Goal: Task Accomplishment & Management: Manage account settings

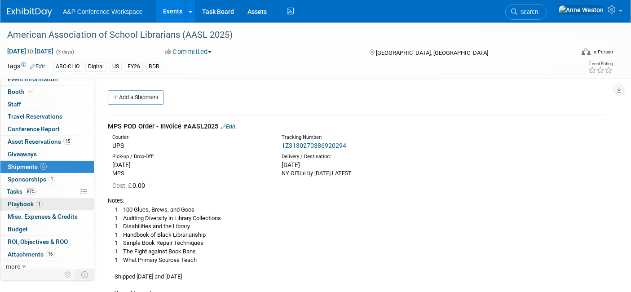
scroll to position [8, 0]
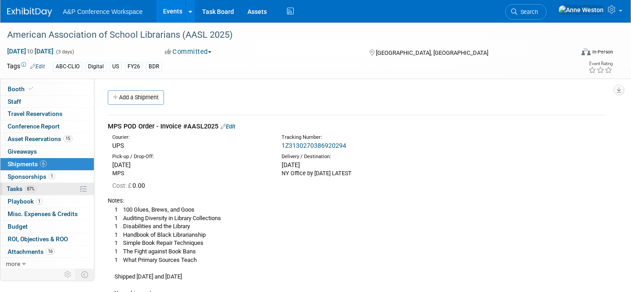
click at [31, 186] on span "87%" at bounding box center [31, 188] width 12 height 7
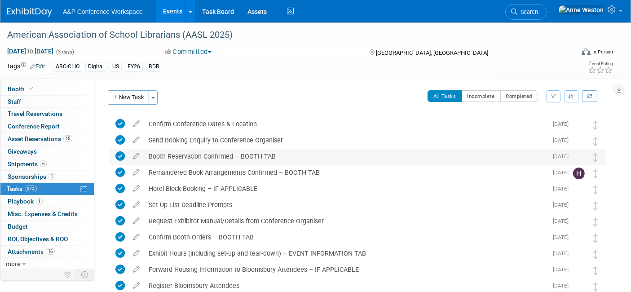
scroll to position [0, 0]
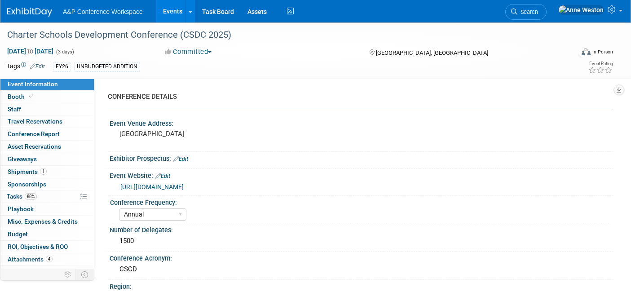
select select "Annual"
select select "Level 2"
select select "In-Person Booth"
select select "Schools"
select select "Bloomsbury Digital Resources"
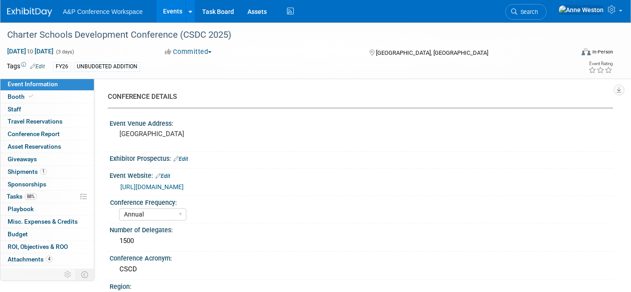
select select "[PERSON_NAME]"
select select "BDR Product Awareness and Trial Generation​"
click at [544, 16] on link "Search" at bounding box center [525, 12] width 41 height 16
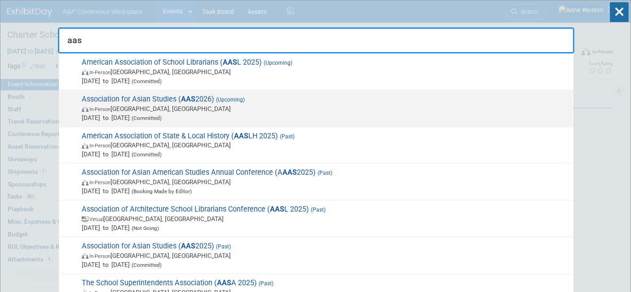
type input "aas"
click at [132, 99] on span "Association for Asian Studies ( AAS 2026) (Upcoming) In-Person Vancouver, Canad…" at bounding box center [324, 108] width 490 height 27
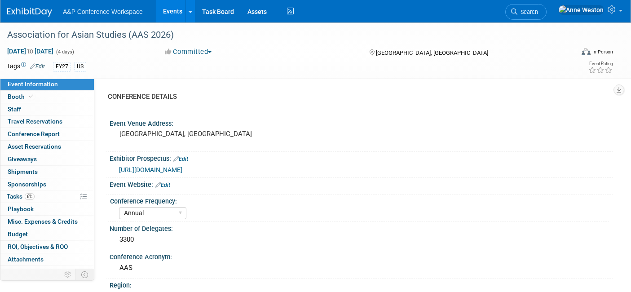
select select "Annual"
select select "Level 2"
select select "In-Person Booth"
select select "Asia Studies"
select select "Bloomsbury Academic"
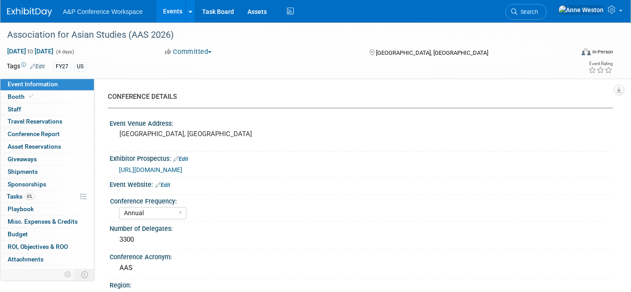
select select "[PERSON_NAME]"
select select "Brand/Subject Presence​"
click at [40, 197] on link "6% Tasks 6%" at bounding box center [46, 196] width 93 height 12
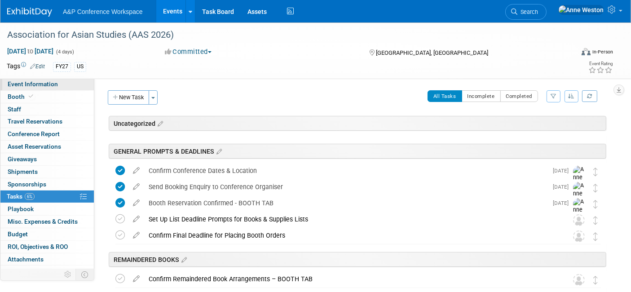
click at [24, 84] on span "Event Information" at bounding box center [33, 83] width 50 height 7
select select "Annual"
select select "Level 2"
select select "In-Person Booth"
select select "Asia Studies"
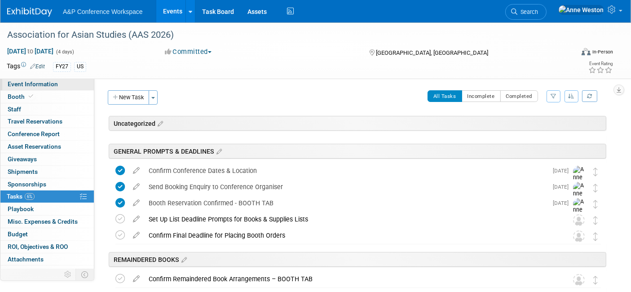
select select "Bloomsbury Academic"
select select "[PERSON_NAME]"
select select "Brand/Subject Presence​"
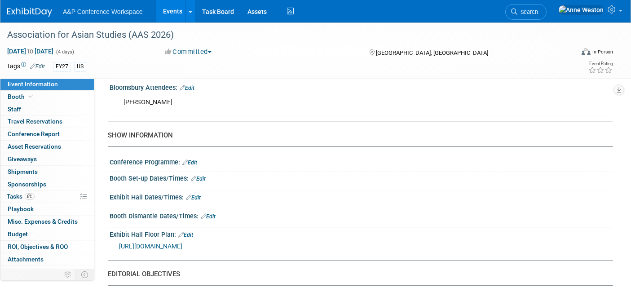
scroll to position [598, 0]
click at [197, 176] on link "Edit" at bounding box center [198, 179] width 15 height 6
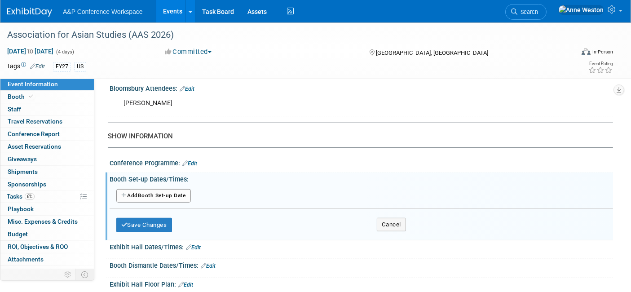
click at [169, 190] on button "Add Another Booth Set-up Date" at bounding box center [153, 195] width 75 height 13
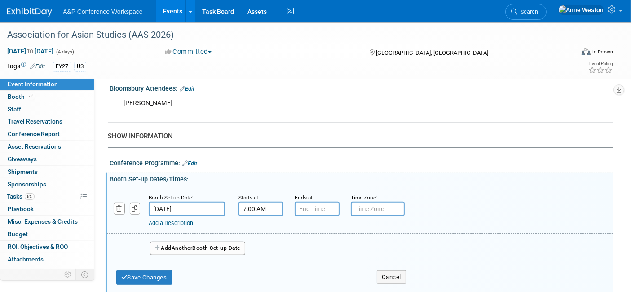
click at [264, 203] on input "7:00 AM" at bounding box center [260, 209] width 45 height 14
click at [258, 225] on span at bounding box center [259, 231] width 16 height 16
type input "9:00 AM"
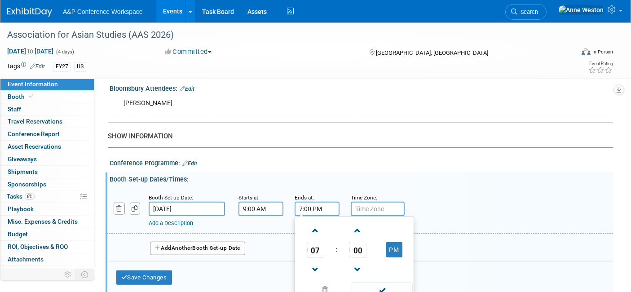
click at [302, 202] on input "7:00 PM" at bounding box center [316, 209] width 45 height 14
click at [314, 262] on span at bounding box center [315, 270] width 16 height 16
click at [355, 243] on span "00" at bounding box center [357, 249] width 17 height 16
click at [368, 246] on td "30" at bounding box center [368, 255] width 29 height 24
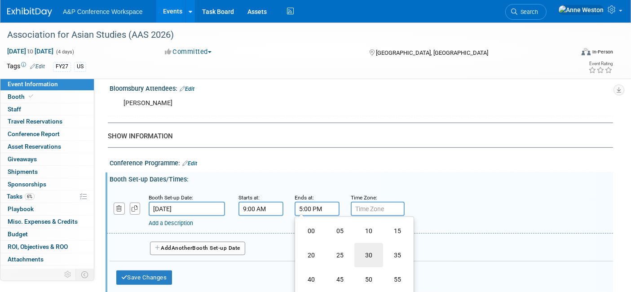
type input "5:30 PM"
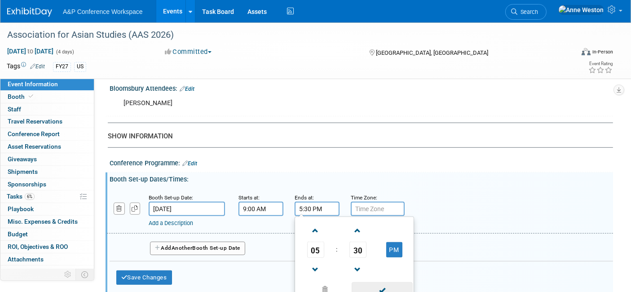
click at [381, 282] on span at bounding box center [381, 290] width 61 height 16
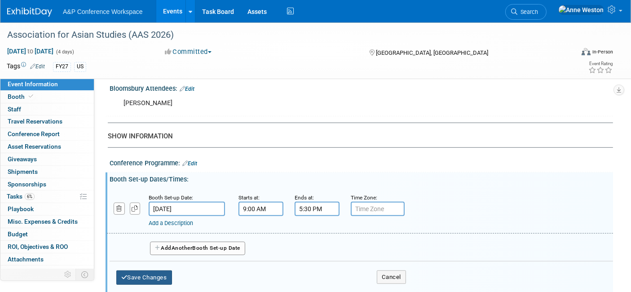
click at [132, 270] on button "Save Changes" at bounding box center [144, 277] width 56 height 14
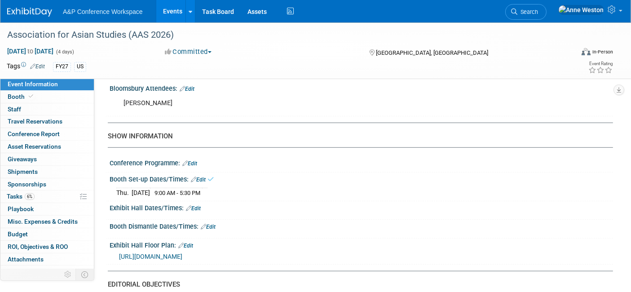
click at [197, 205] on link "Edit" at bounding box center [193, 208] width 15 height 6
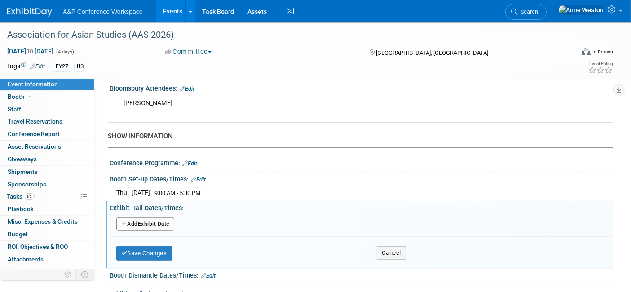
click at [158, 217] on button "Add Another Exhibit Date" at bounding box center [145, 223] width 58 height 13
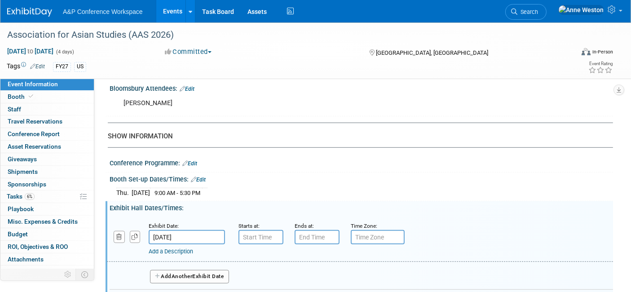
click at [171, 270] on button "Add Another Exhibit Date" at bounding box center [189, 276] width 79 height 13
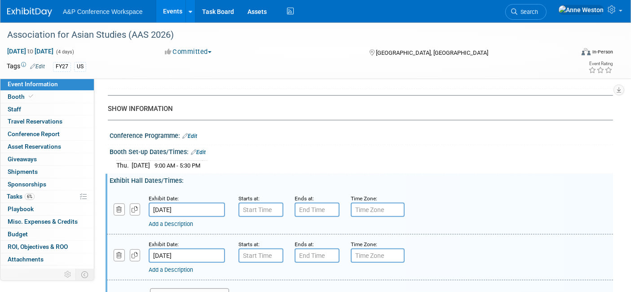
scroll to position [648, 0]
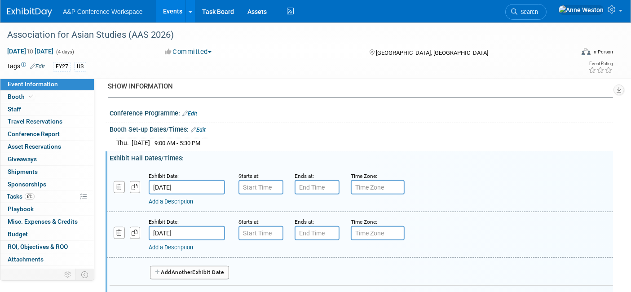
click at [173, 266] on button "Add Another Exhibit Date" at bounding box center [189, 272] width 79 height 13
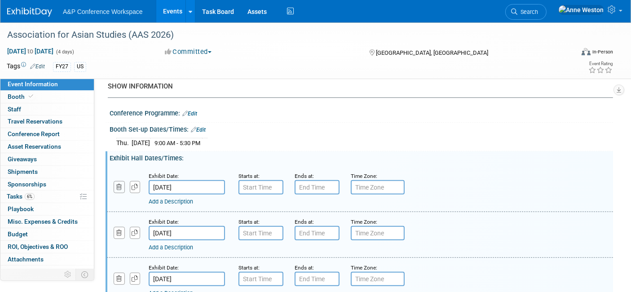
click at [118, 184] on icon "button" at bounding box center [119, 187] width 6 height 6
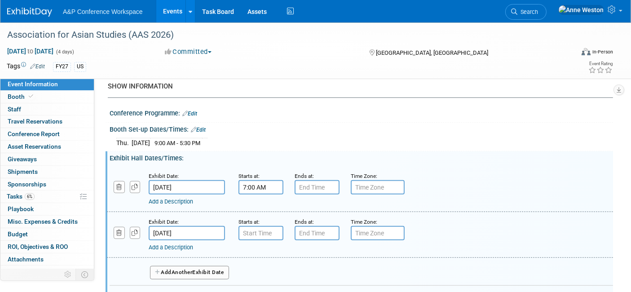
click at [256, 180] on input "7:00 AM" at bounding box center [260, 187] width 45 height 14
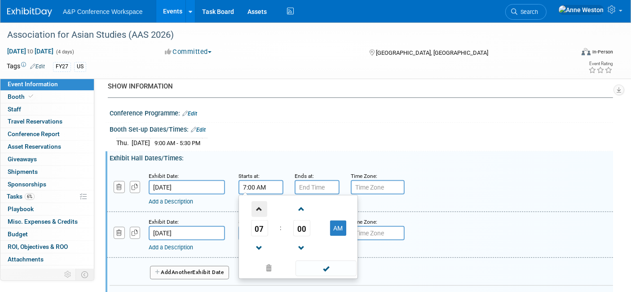
click at [258, 204] on span at bounding box center [259, 209] width 16 height 16
click at [298, 221] on span "00" at bounding box center [301, 228] width 17 height 16
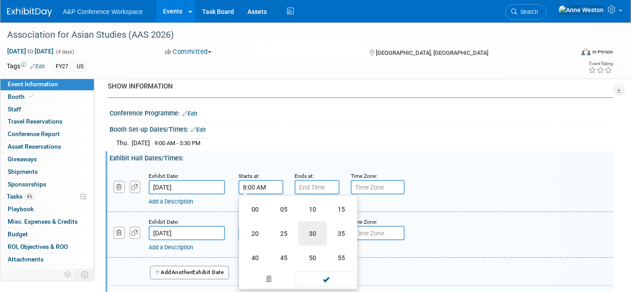
click at [310, 226] on td "30" at bounding box center [312, 233] width 29 height 24
type input "8:30 AM"
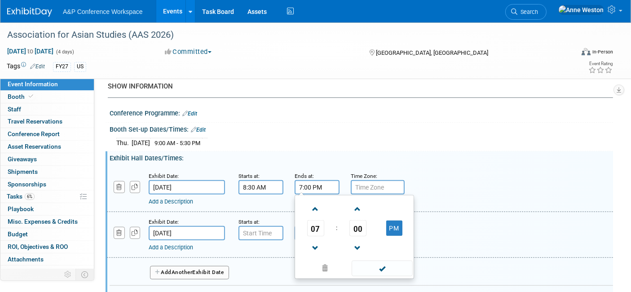
click at [307, 180] on input "7:00 PM" at bounding box center [316, 187] width 45 height 14
click at [315, 240] on span at bounding box center [315, 248] width 16 height 16
click at [355, 220] on span "00" at bounding box center [357, 228] width 17 height 16
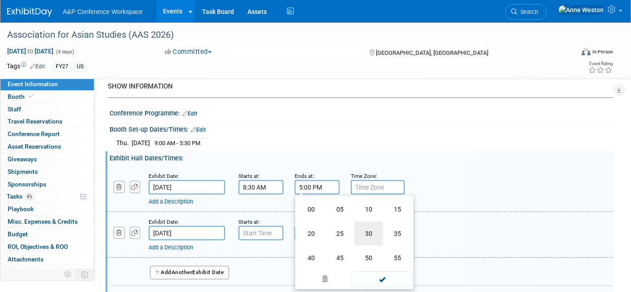
click at [372, 226] on td "30" at bounding box center [368, 233] width 29 height 24
type input "5:30 PM"
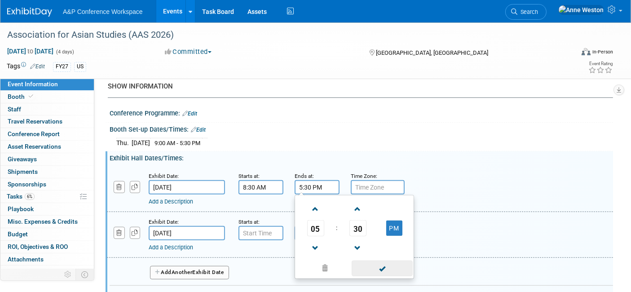
click at [383, 260] on span at bounding box center [381, 268] width 61 height 16
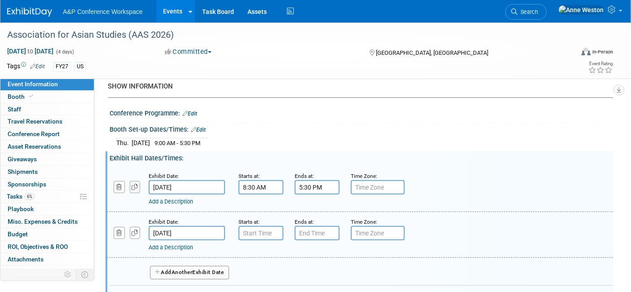
click at [205, 266] on button "Add Another Exhibit Date" at bounding box center [189, 272] width 79 height 13
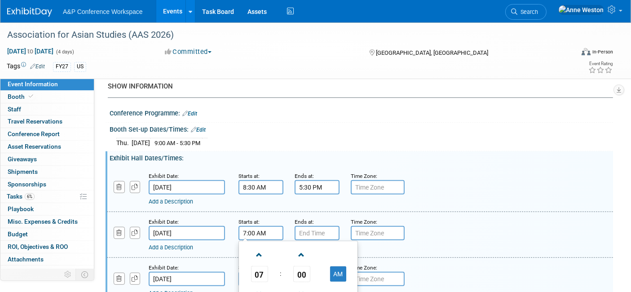
click at [247, 226] on input "7:00 AM" at bounding box center [260, 233] width 45 height 14
click at [207, 247] on div "Exhibit Date: [DATE] Starts at: 7:00 AM 07 : 00 AM 12 01 02 03 04 05 06 07 08 0…" at bounding box center [360, 235] width 506 height 46
click at [251, 227] on input "7:00 AM" at bounding box center [260, 233] width 45 height 14
click at [261, 247] on span at bounding box center [259, 255] width 16 height 16
click at [301, 266] on span "00" at bounding box center [301, 274] width 17 height 16
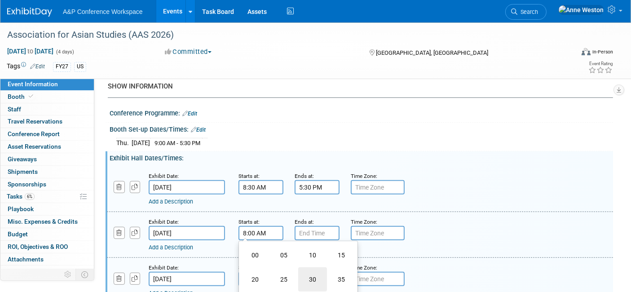
click at [310, 270] on td "30" at bounding box center [312, 279] width 29 height 24
type input "8:30 AM"
click at [303, 226] on input "7:00 PM" at bounding box center [316, 233] width 45 height 14
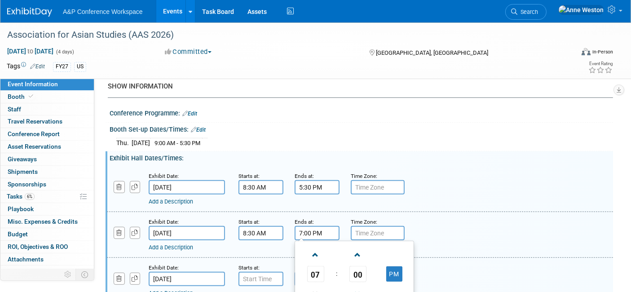
click at [311, 282] on link at bounding box center [315, 293] width 17 height 23
click at [313, 282] on link at bounding box center [315, 293] width 17 height 23
click at [355, 266] on span "00" at bounding box center [357, 274] width 17 height 16
click at [366, 271] on td "30" at bounding box center [368, 279] width 29 height 24
type input "5:30 PM"
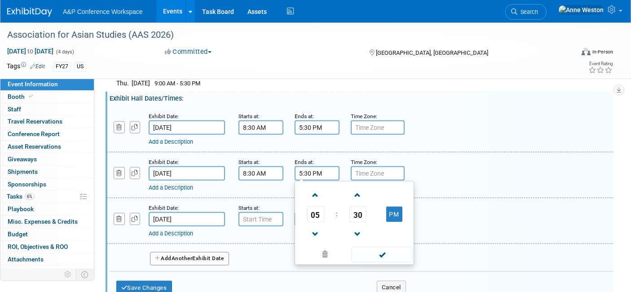
scroll to position [698, 0]
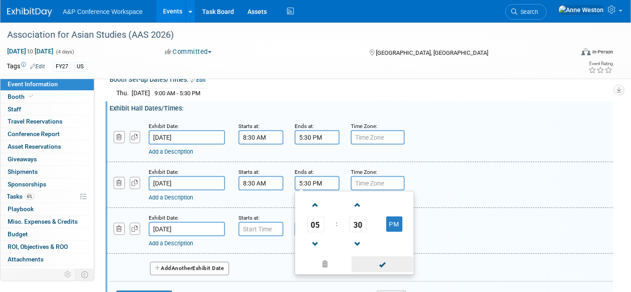
click at [385, 259] on span at bounding box center [381, 264] width 61 height 16
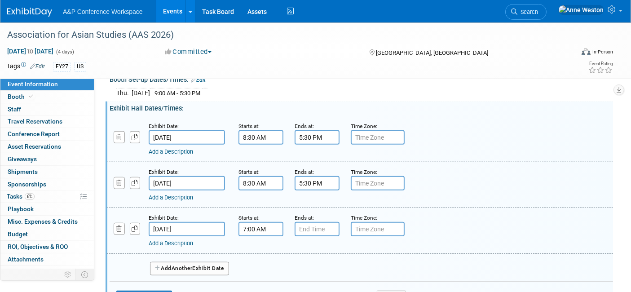
click at [245, 222] on input "7:00 AM" at bounding box center [260, 229] width 45 height 14
click at [255, 243] on span at bounding box center [259, 251] width 16 height 16
click at [299, 263] on span "00" at bounding box center [301, 270] width 17 height 16
click at [315, 264] on td "30" at bounding box center [312, 275] width 29 height 24
type input "8:30 AM"
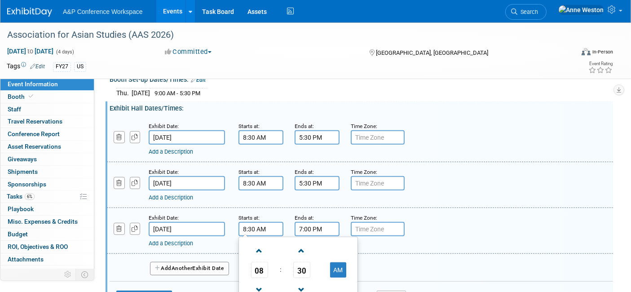
click at [300, 222] on input "7:00 PM" at bounding box center [316, 229] width 45 height 14
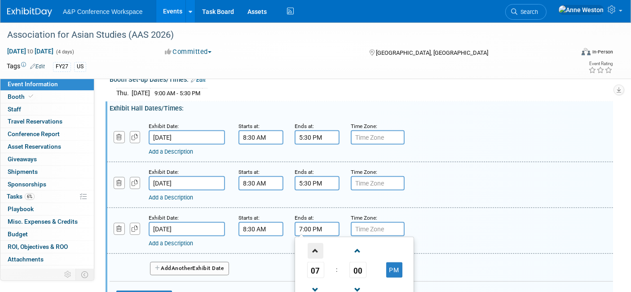
click at [313, 243] on span at bounding box center [315, 251] width 16 height 16
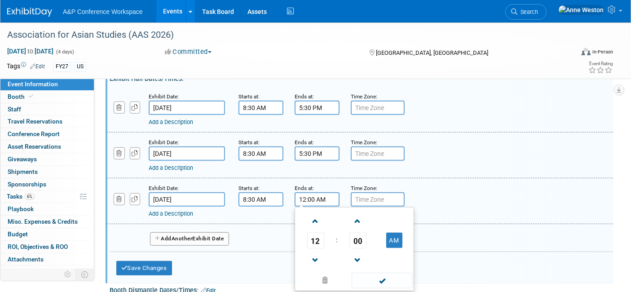
scroll to position [798, 0]
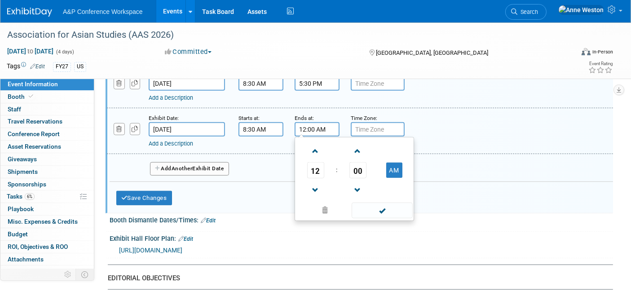
click at [388, 204] on span at bounding box center [381, 210] width 61 height 16
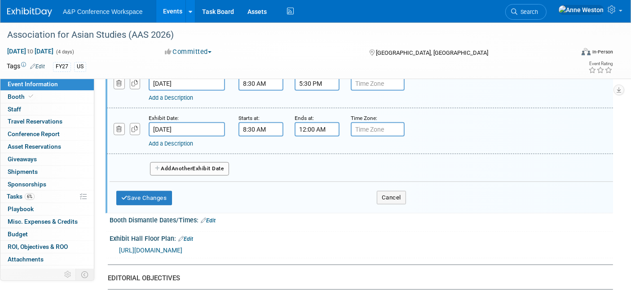
click at [325, 122] on input "12:00 AM" at bounding box center [316, 129] width 45 height 14
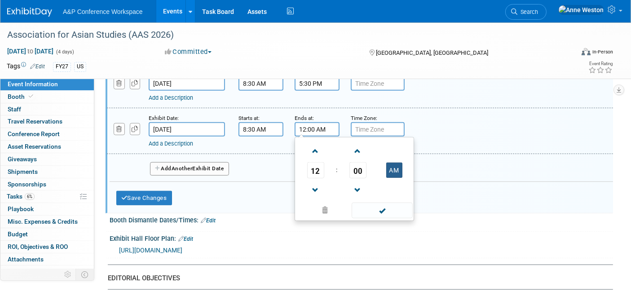
click at [391, 162] on button "AM" at bounding box center [394, 169] width 16 height 15
type input "12:00 PM"
click at [226, 186] on div "Save Changes Cancel" at bounding box center [260, 196] width 289 height 28
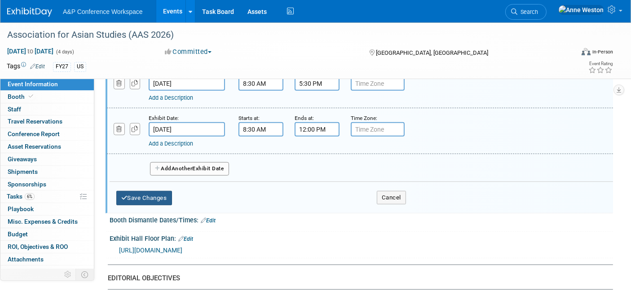
click at [134, 191] on button "Save Changes" at bounding box center [144, 198] width 56 height 14
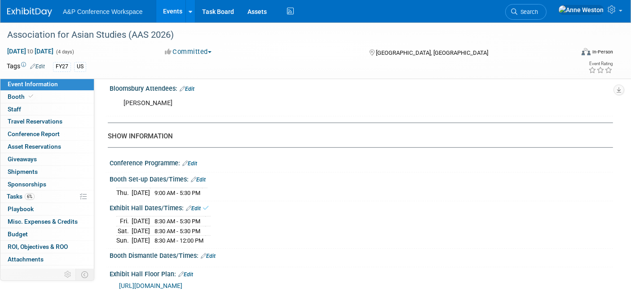
scroll to position [648, 0]
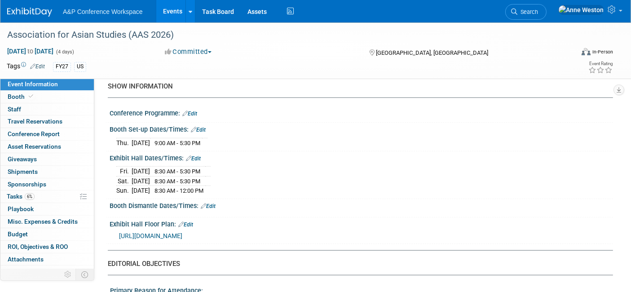
click at [211, 203] on link "Edit" at bounding box center [208, 206] width 15 height 6
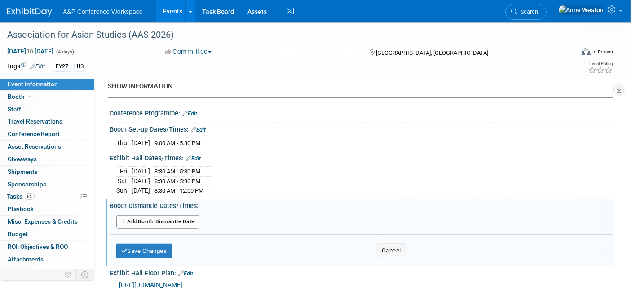
click at [158, 215] on button "Add Another Booth Dismantle Date" at bounding box center [157, 221] width 83 height 13
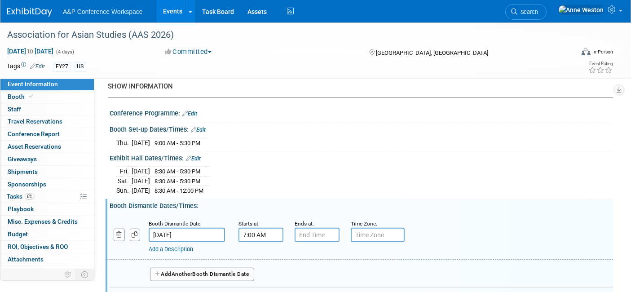
click at [252, 228] on input "7:00 AM" at bounding box center [260, 235] width 45 height 14
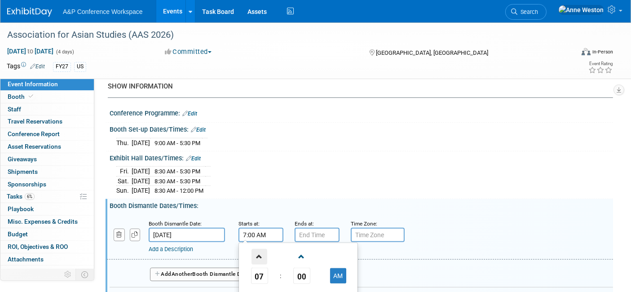
click at [257, 249] on span at bounding box center [259, 257] width 16 height 16
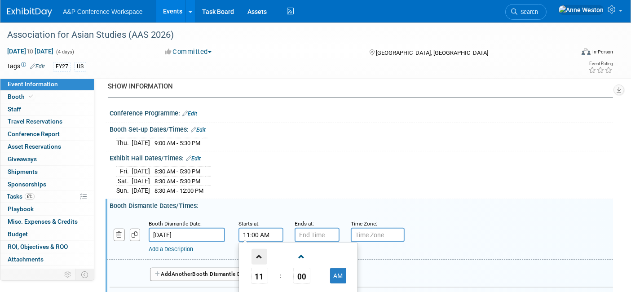
type input "12:00 PM"
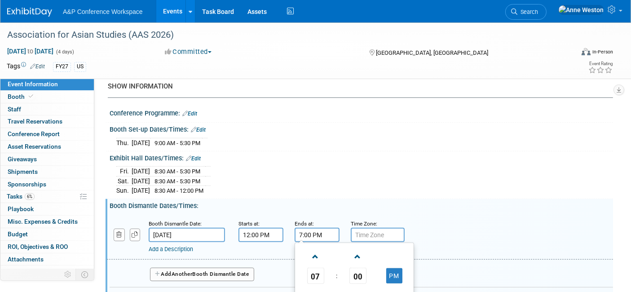
click at [325, 228] on input "7:00 PM" at bounding box center [316, 235] width 45 height 14
click at [317, 288] on span at bounding box center [315, 296] width 16 height 16
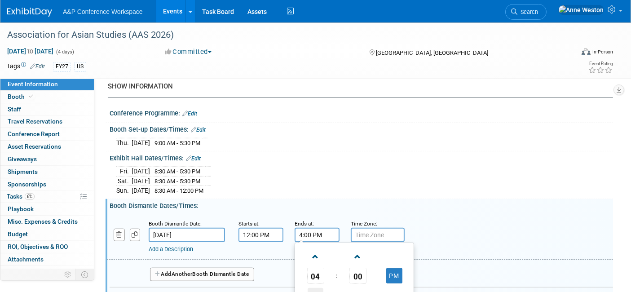
type input "3:00 PM"
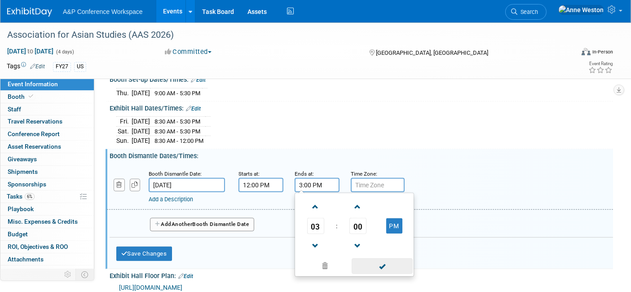
click at [386, 261] on span at bounding box center [381, 266] width 61 height 16
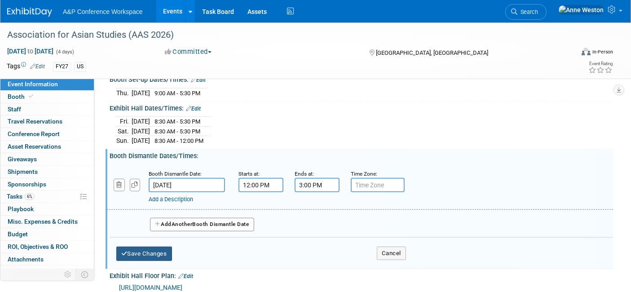
click at [143, 246] on button "Save Changes" at bounding box center [144, 253] width 56 height 14
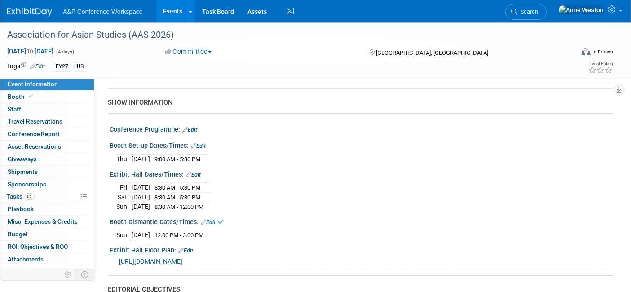
scroll to position [548, 0]
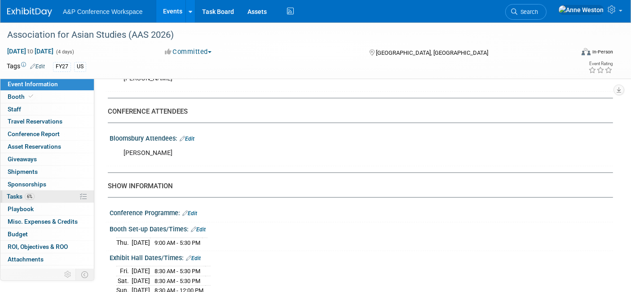
click at [31, 196] on span "6%" at bounding box center [30, 196] width 10 height 7
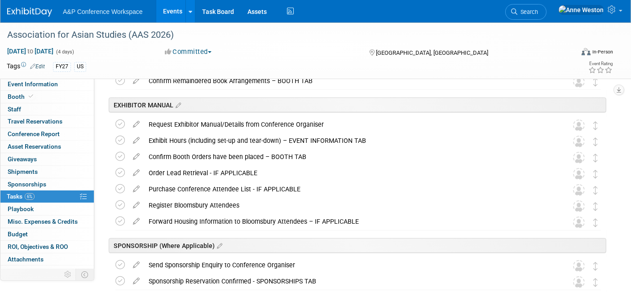
scroll to position [199, 0]
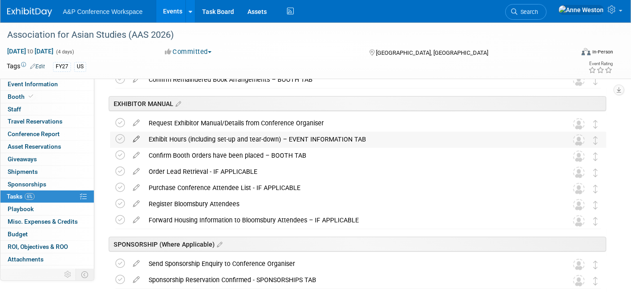
click at [134, 137] on icon at bounding box center [136, 136] width 16 height 11
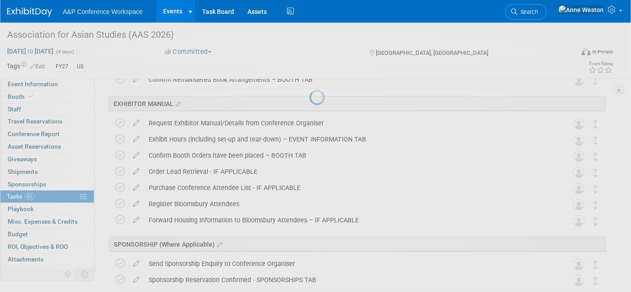
select select "9"
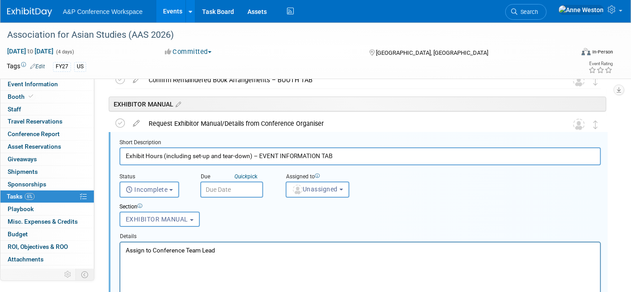
scroll to position [0, 0]
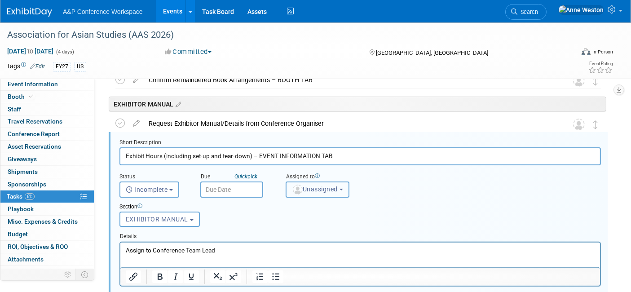
click at [298, 192] on img "button" at bounding box center [298, 189] width 10 height 10
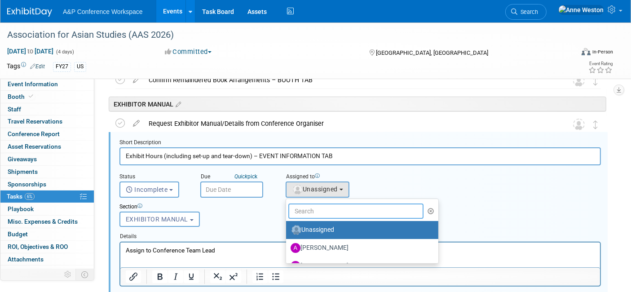
click at [308, 212] on input "text" at bounding box center [355, 210] width 135 height 15
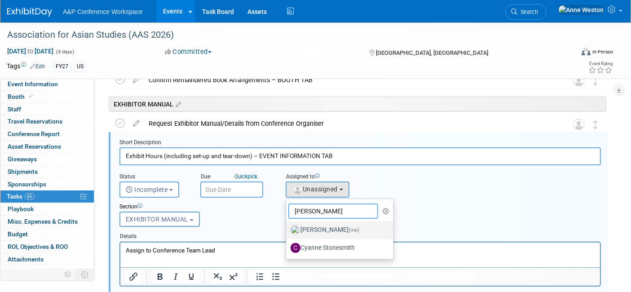
type input "[PERSON_NAME]"
click at [299, 224] on label "[PERSON_NAME] (me)" at bounding box center [337, 230] width 94 height 14
click at [287, 226] on input "[PERSON_NAME] (me)" at bounding box center [284, 229] width 6 height 6
select select "c29719a7-47ff-44fe-b37a-21211f595519"
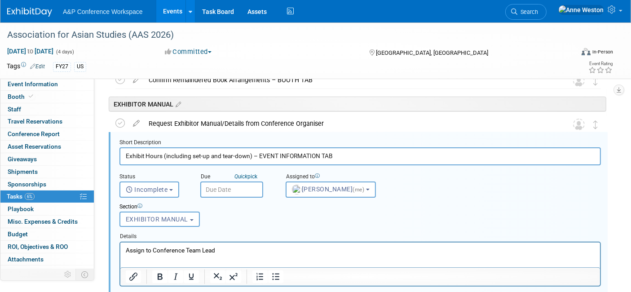
click at [233, 181] on input "text" at bounding box center [231, 189] width 63 height 16
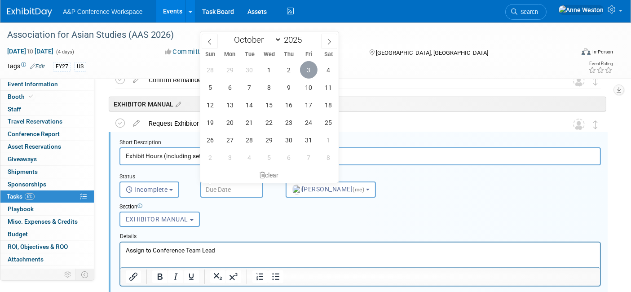
click at [307, 63] on span "3" at bounding box center [309, 70] width 18 height 18
type input "[DATE]"
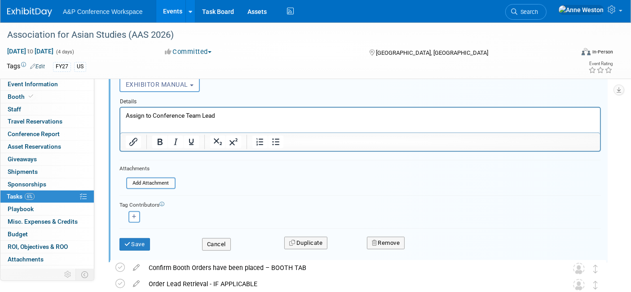
scroll to position [349, 0]
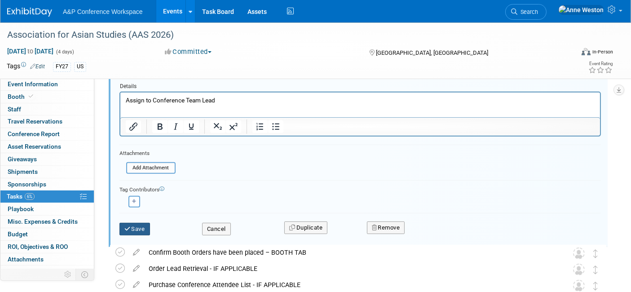
click at [138, 225] on button "Save" at bounding box center [134, 229] width 31 height 13
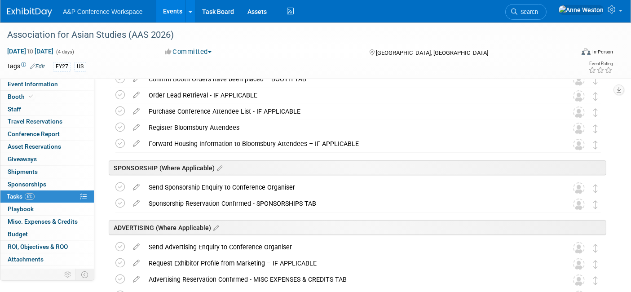
scroll to position [199, 0]
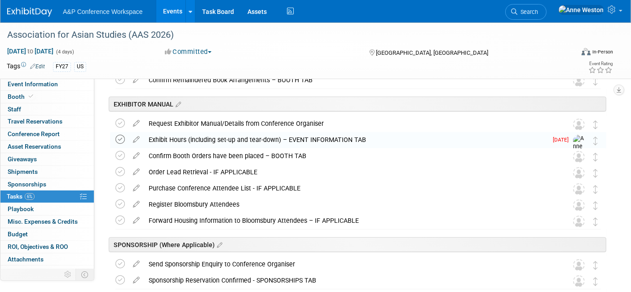
click at [121, 138] on icon at bounding box center [119, 139] width 9 height 9
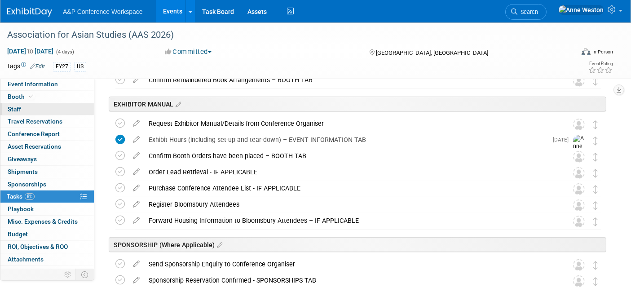
scroll to position [0, 0]
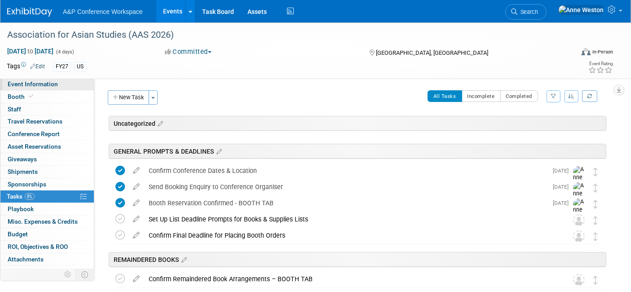
click at [38, 85] on span "Event Information" at bounding box center [33, 83] width 50 height 7
select select "Annual"
select select "Level 2"
select select "In-Person Booth"
select select "Asia Studies"
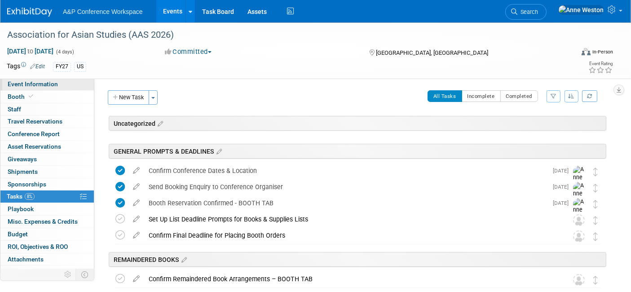
select select "Bloomsbury Academic"
select select "[PERSON_NAME]"
select select "Brand/Subject Presence​"
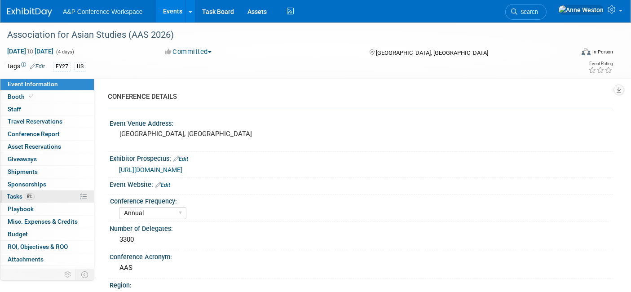
click at [52, 194] on link "8% Tasks 8%" at bounding box center [46, 196] width 93 height 12
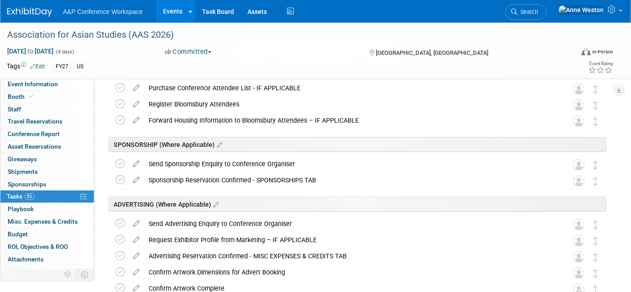
scroll to position [349, 0]
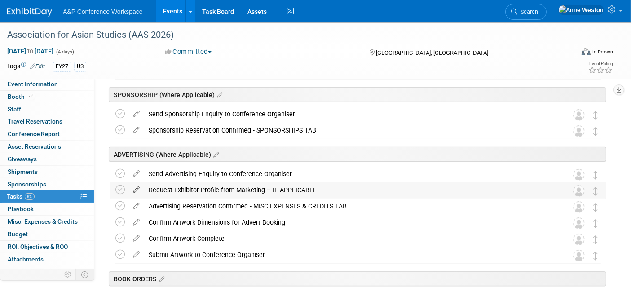
click at [136, 184] on icon at bounding box center [136, 187] width 16 height 11
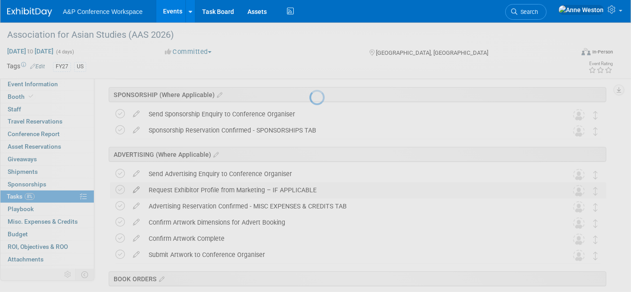
select select "9"
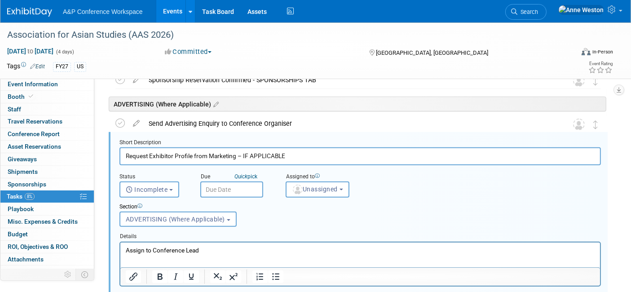
scroll to position [0, 0]
click at [324, 186] on span "Unassigned" at bounding box center [315, 188] width 46 height 7
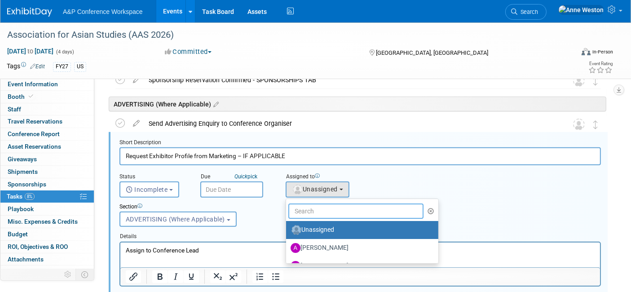
click at [313, 210] on input "text" at bounding box center [355, 210] width 135 height 15
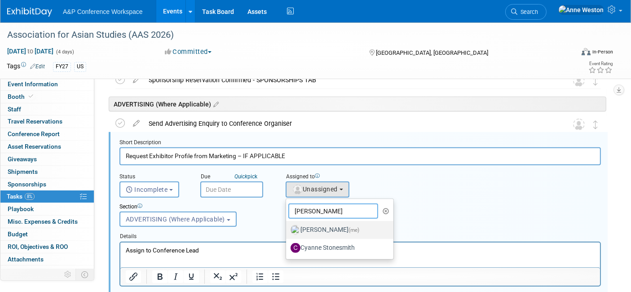
type input "[PERSON_NAME]"
click at [320, 223] on label "[PERSON_NAME] (me)" at bounding box center [337, 230] width 94 height 14
click at [287, 226] on input "[PERSON_NAME] (me)" at bounding box center [284, 229] width 6 height 6
select select "c29719a7-47ff-44fe-b37a-21211f595519"
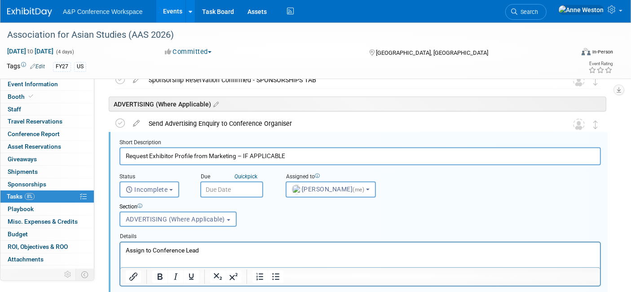
click at [210, 187] on input "text" at bounding box center [231, 189] width 63 height 16
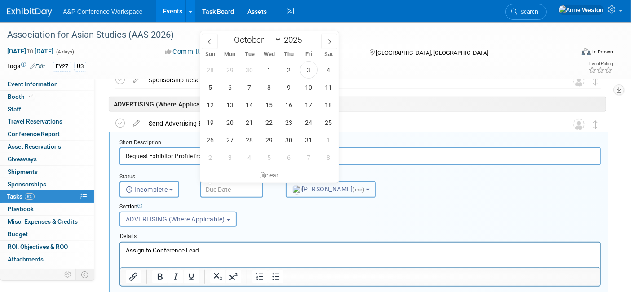
click at [317, 188] on span "[PERSON_NAME] (me)" at bounding box center [329, 188] width 74 height 7
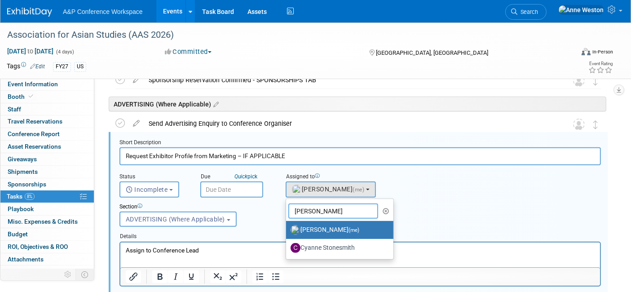
click at [310, 207] on input "[PERSON_NAME]" at bounding box center [333, 210] width 90 height 15
drag, startPoint x: 312, startPoint y: 209, endPoint x: 281, endPoint y: 207, distance: 31.4
click at [281, 207] on form "Short Description Request Exhibitor Profile from Marketing – IF APPLICABLE Stat…" at bounding box center [360, 266] width 495 height 255
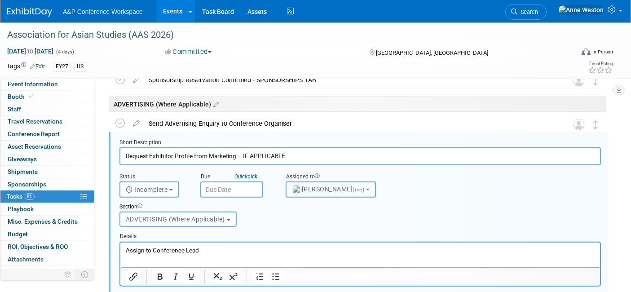
click at [359, 185] on span "[PERSON_NAME] (me)" at bounding box center [329, 188] width 74 height 7
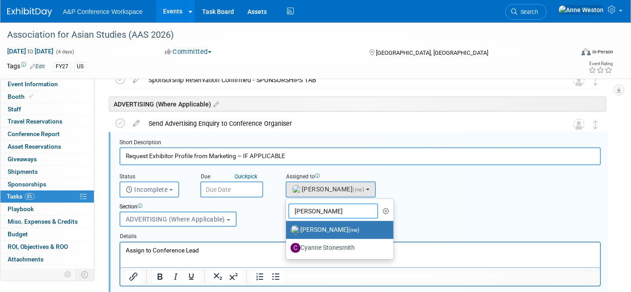
click at [328, 212] on input "[PERSON_NAME]" at bounding box center [333, 210] width 90 height 15
type input "A"
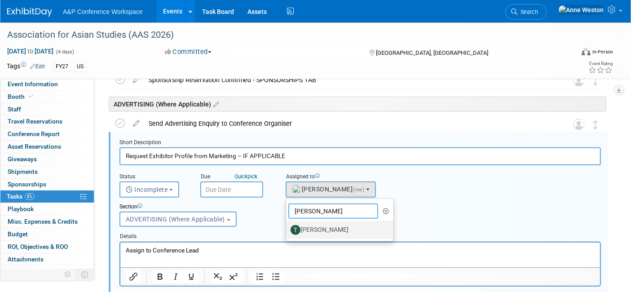
type input "[PERSON_NAME]"
click at [309, 224] on label "[PERSON_NAME]" at bounding box center [337, 230] width 94 height 14
click at [287, 226] on input "[PERSON_NAME]" at bounding box center [284, 229] width 6 height 6
select select "3643c4ba-c8dc-4701-80fd-e7666d1a1e07"
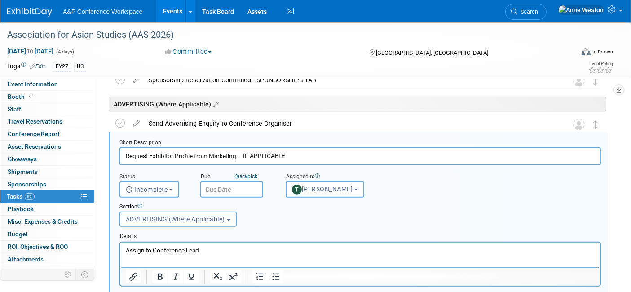
click at [216, 186] on input "text" at bounding box center [231, 189] width 63 height 16
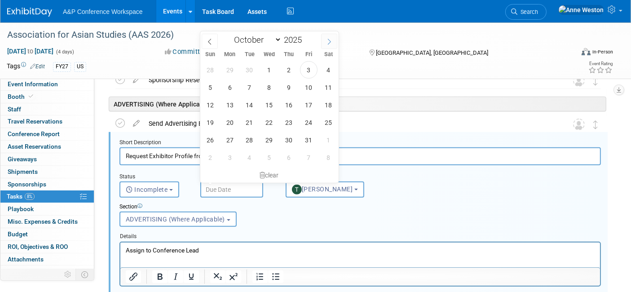
click at [327, 41] on icon at bounding box center [329, 42] width 6 height 6
select select "10"
click at [228, 83] on span "3" at bounding box center [230, 88] width 18 height 18
type input "[DATE]"
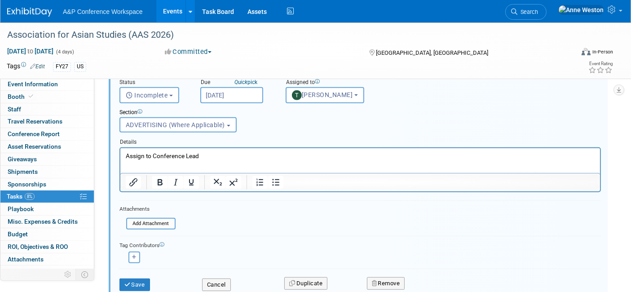
scroll to position [499, 0]
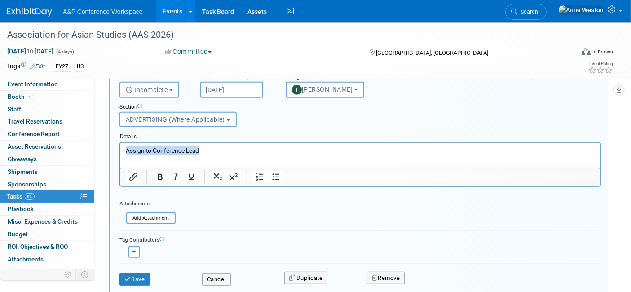
drag, startPoint x: 226, startPoint y: 150, endPoint x: 119, endPoint y: 148, distance: 106.8
click at [120, 148] on html "Assign to Conference Lead" at bounding box center [359, 148] width 479 height 12
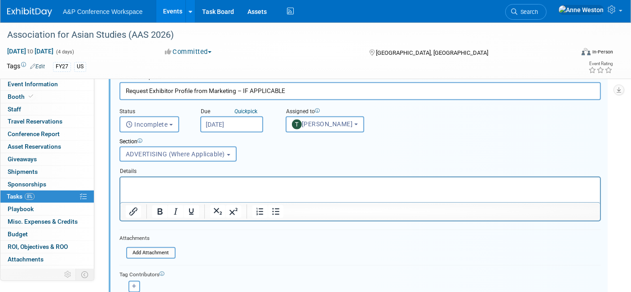
scroll to position [449, 0]
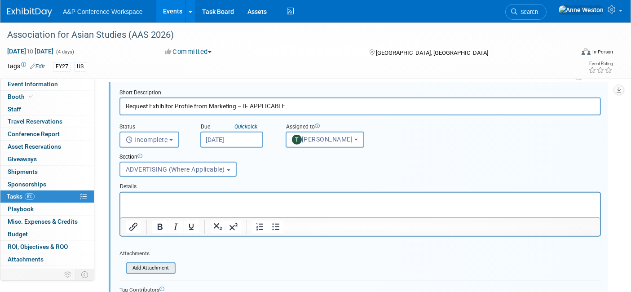
click at [150, 264] on input "file" at bounding box center [129, 268] width 92 height 10
click at [148, 199] on p "Rich Text Area. Press ALT-0 for help." at bounding box center [359, 200] width 469 height 9
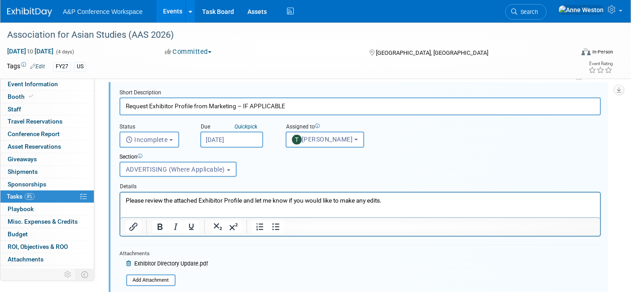
click at [221, 138] on input "[DATE]" at bounding box center [231, 139] width 63 height 16
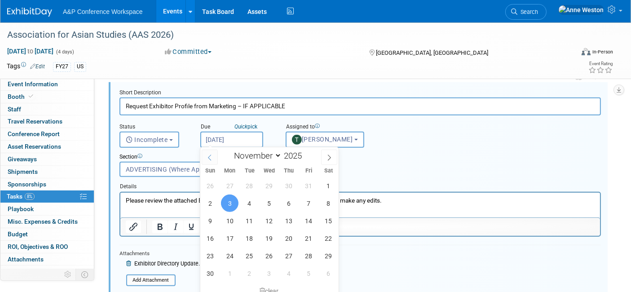
click at [210, 155] on icon at bounding box center [209, 157] width 6 height 6
select select "9"
click at [309, 248] on span "31" at bounding box center [309, 256] width 18 height 18
type input "[DATE]"
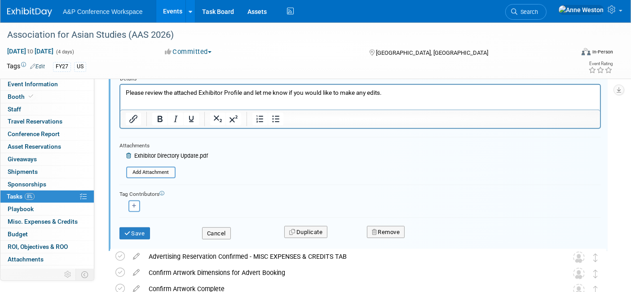
scroll to position [599, 0]
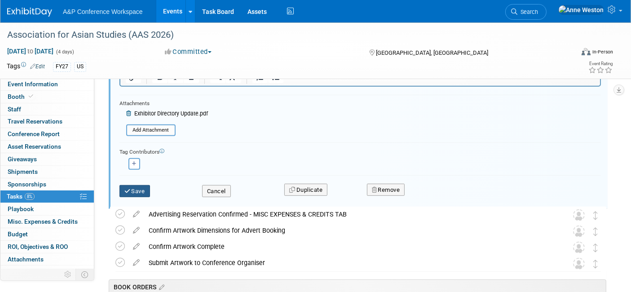
click at [133, 185] on button "Save" at bounding box center [134, 191] width 31 height 13
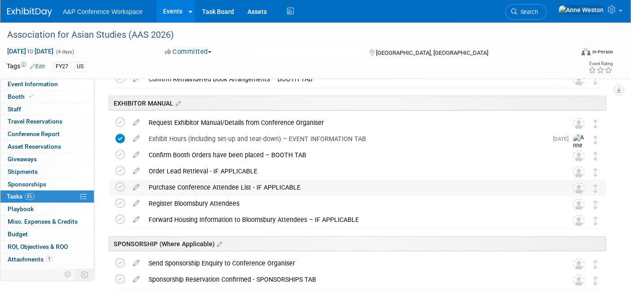
scroll to position [0, 0]
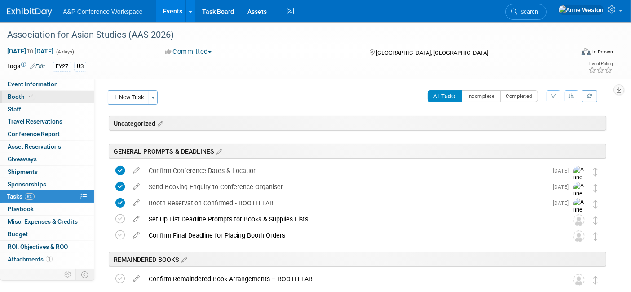
click at [42, 96] on link "Booth" at bounding box center [46, 97] width 93 height 12
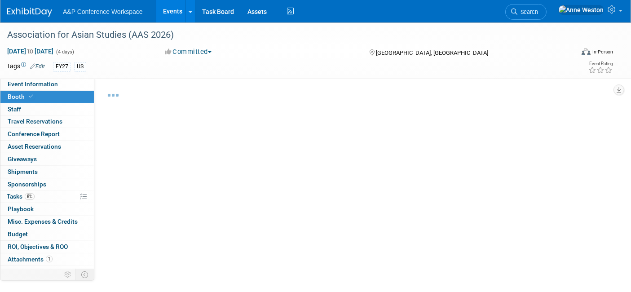
select select "CUAP"
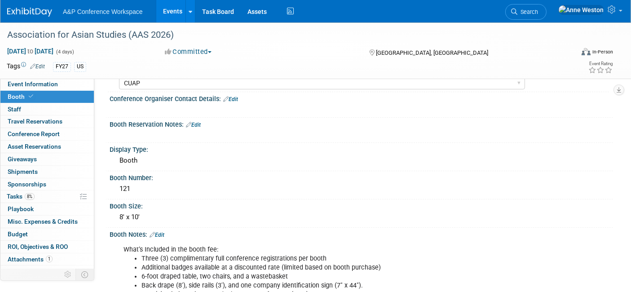
scroll to position [50, 0]
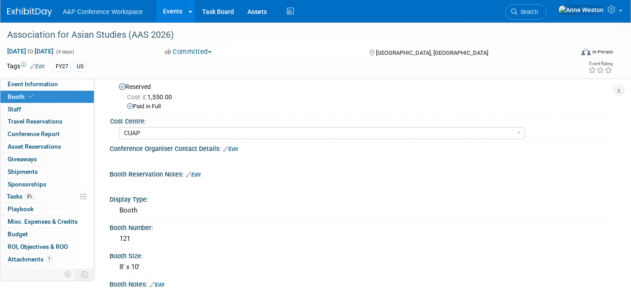
click at [196, 175] on link "Edit" at bounding box center [193, 174] width 15 height 6
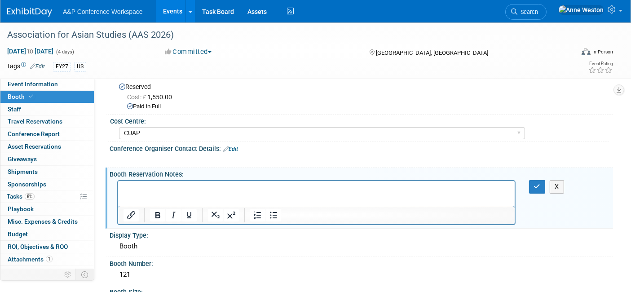
scroll to position [0, 0]
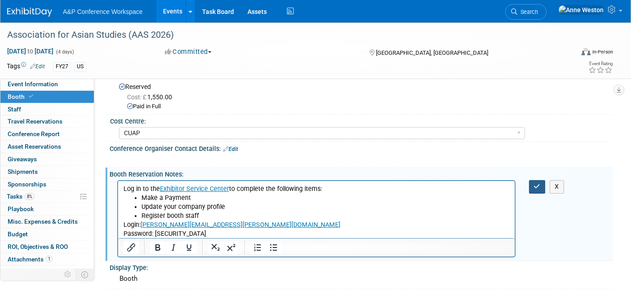
click at [539, 188] on icon "button" at bounding box center [537, 186] width 7 height 6
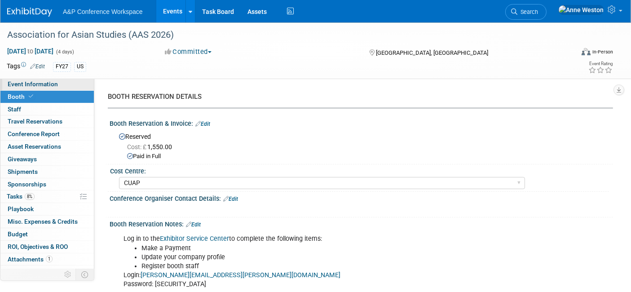
click at [31, 83] on span "Event Information" at bounding box center [33, 83] width 50 height 7
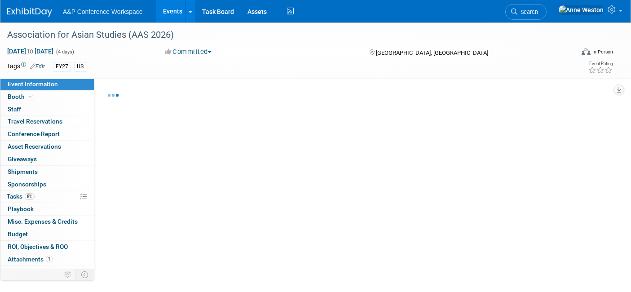
select select "Annual"
select select "Level 2"
select select "In-Person Booth"
select select "Asia Studies"
select select "Bloomsbury Academic"
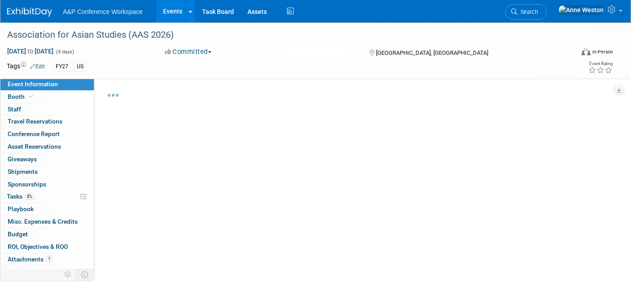
select select "[PERSON_NAME]"
select select "Brand/Subject Presence​"
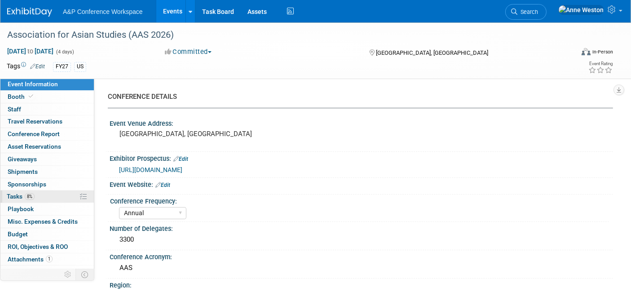
click at [22, 195] on span "Tasks 8%" at bounding box center [21, 196] width 28 height 7
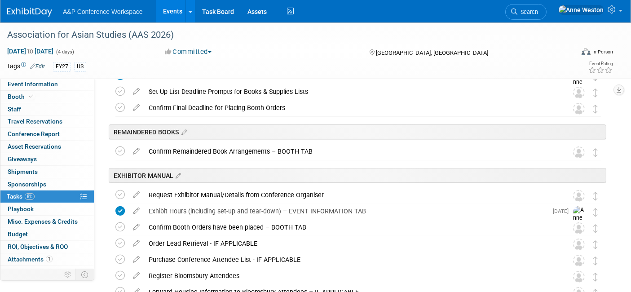
scroll to position [149, 0]
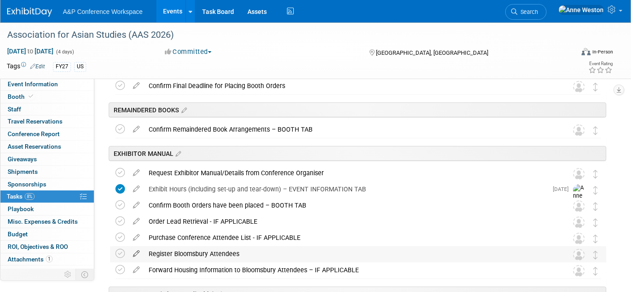
click at [136, 250] on icon at bounding box center [136, 251] width 16 height 11
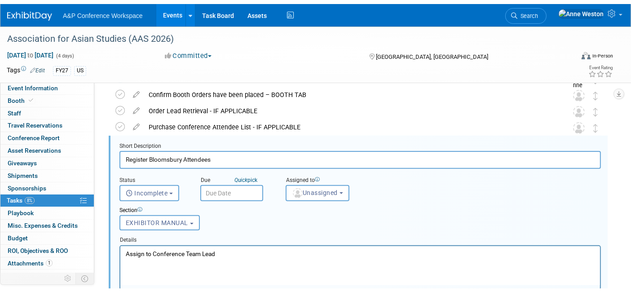
scroll to position [0, 0]
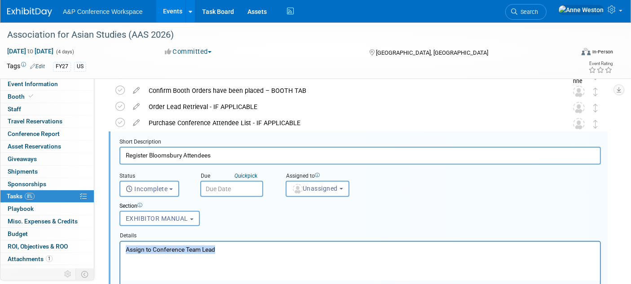
drag, startPoint x: 224, startPoint y: 247, endPoint x: 109, endPoint y: 244, distance: 115.8
click at [120, 244] on html "Assign to Conference Team Lead" at bounding box center [359, 247] width 479 height 12
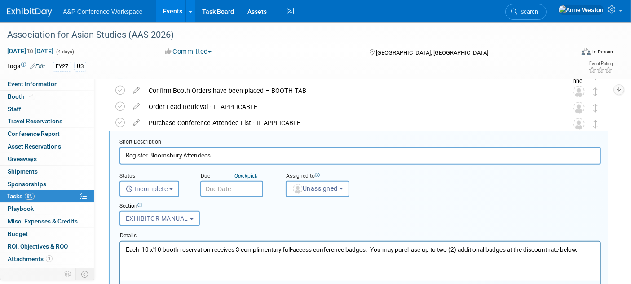
click at [369, 250] on p "Each '10 x'10 booth reservation receives 3 complimentary full-access conference…" at bounding box center [359, 249] width 469 height 9
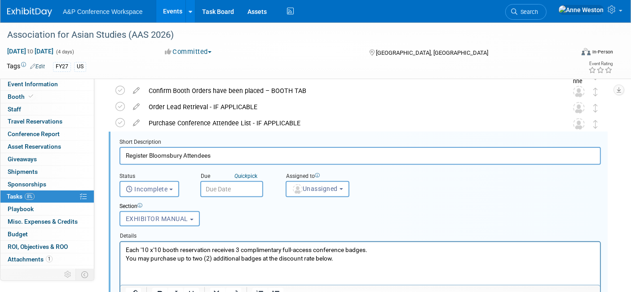
click at [366, 254] on p "You may purchase up to two (2) additional badges at the discount rate below." at bounding box center [359, 258] width 469 height 9
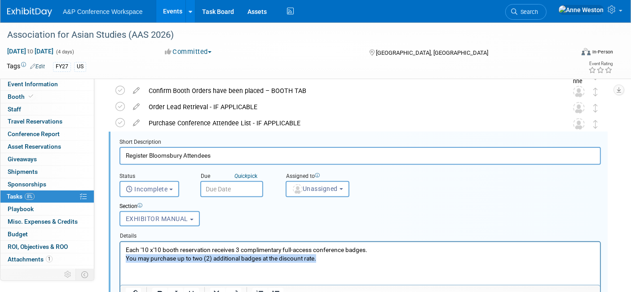
drag, startPoint x: 330, startPoint y: 259, endPoint x: 237, endPoint y: 508, distance: 265.0
click at [120, 262] on html "Each '10 x'10 booth reservation receives 3 complimentary full-access conference…" at bounding box center [359, 251] width 479 height 21
click at [261, 224] on div "Section Uncategorized GENERAL PROMPTS & DEADLINES REMAINDERED BOOKS EXHIBITOR M…" at bounding box center [339, 212] width 453 height 31
click at [304, 185] on span "Unassigned" at bounding box center [315, 188] width 46 height 7
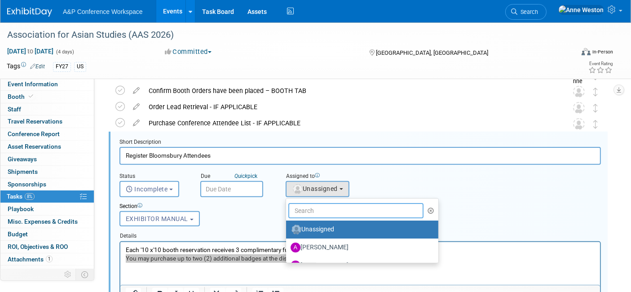
click at [306, 208] on input "text" at bounding box center [355, 210] width 135 height 15
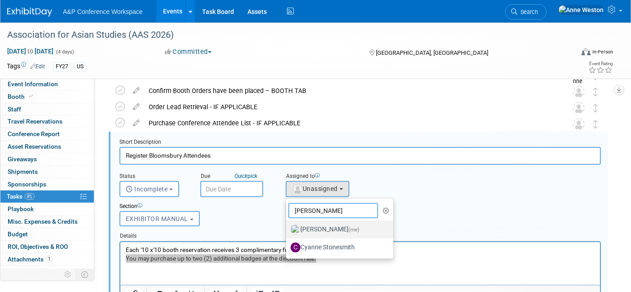
type input "[PERSON_NAME]"
click at [299, 230] on img at bounding box center [295, 229] width 10 height 10
click at [287, 230] on input "[PERSON_NAME] (me)" at bounding box center [284, 228] width 6 height 6
select select "c29719a7-47ff-44fe-b37a-21211f595519"
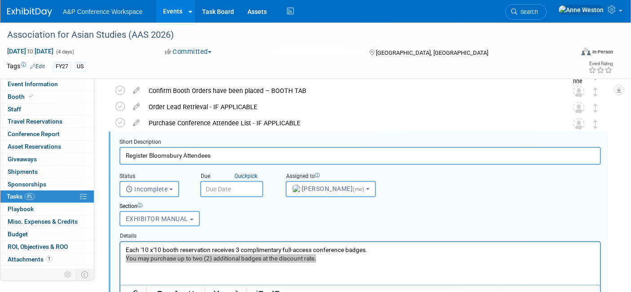
click at [211, 183] on input "text" at bounding box center [231, 189] width 63 height 16
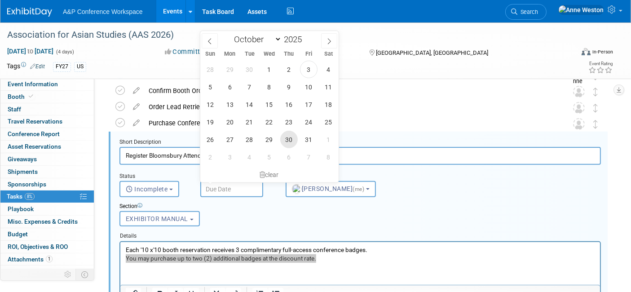
click at [288, 134] on span "30" at bounding box center [289, 140] width 18 height 18
type input "[DATE]"
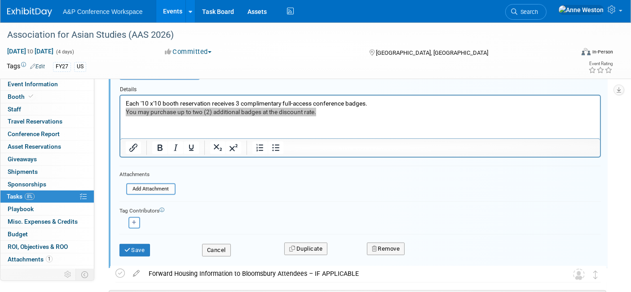
scroll to position [413, 0]
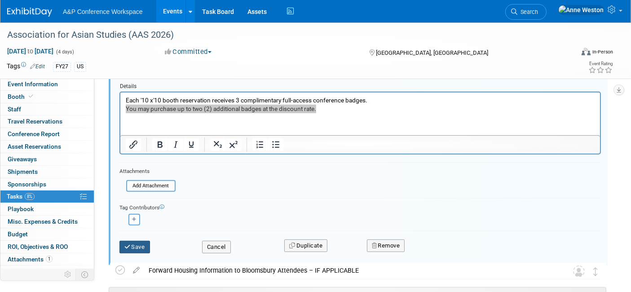
click at [133, 244] on button "Save" at bounding box center [134, 247] width 31 height 13
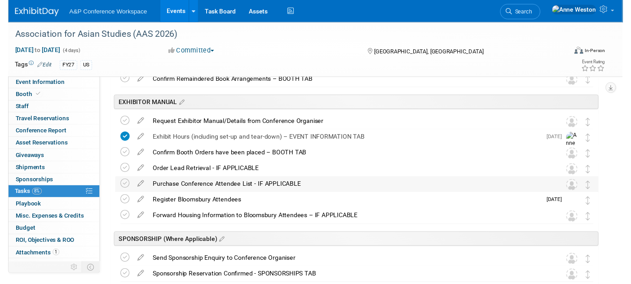
scroll to position [214, 0]
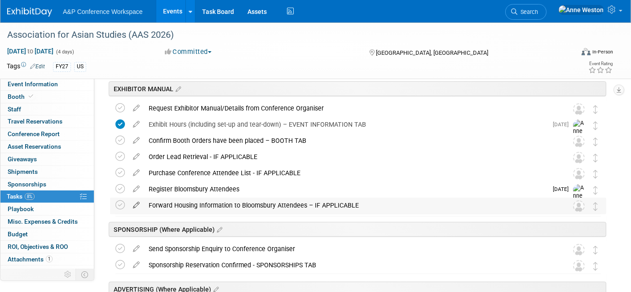
click at [136, 205] on icon at bounding box center [136, 202] width 16 height 11
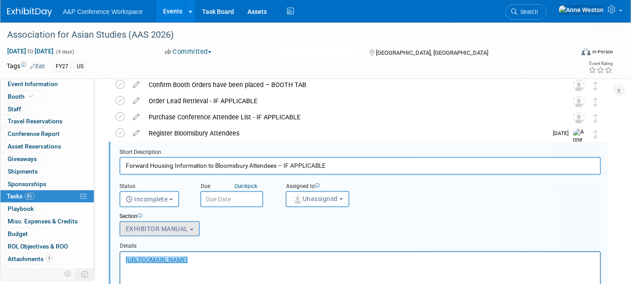
scroll to position [280, 0]
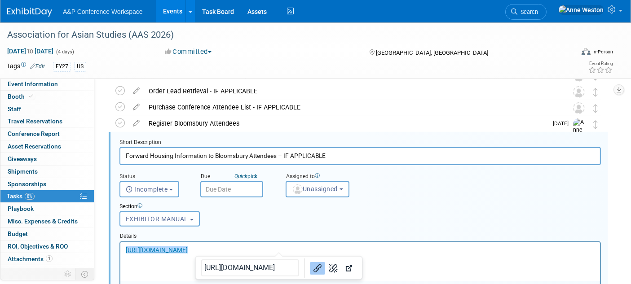
click at [295, 250] on p "﻿[URL][DOMAIN_NAME]" at bounding box center [359, 249] width 469 height 9
click at [315, 185] on span "Unassigned" at bounding box center [315, 188] width 46 height 7
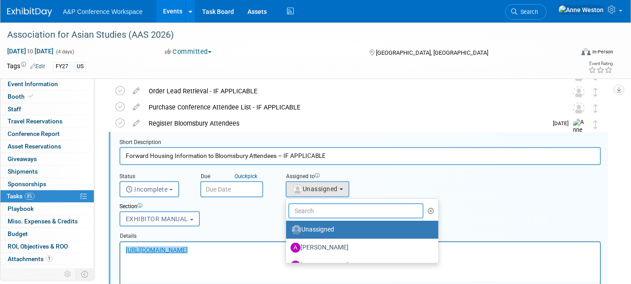
click at [307, 211] on input "text" at bounding box center [355, 210] width 135 height 15
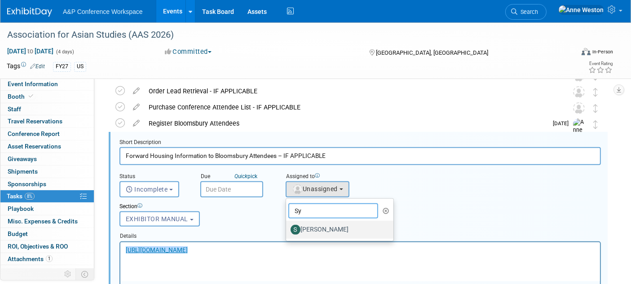
type input "Sy"
click at [301, 223] on label "[PERSON_NAME]" at bounding box center [337, 230] width 94 height 14
click at [287, 226] on input "[PERSON_NAME]" at bounding box center [284, 229] width 6 height 6
select select "6416b3cc-06d5-4660-866b-2fa5913fda4b"
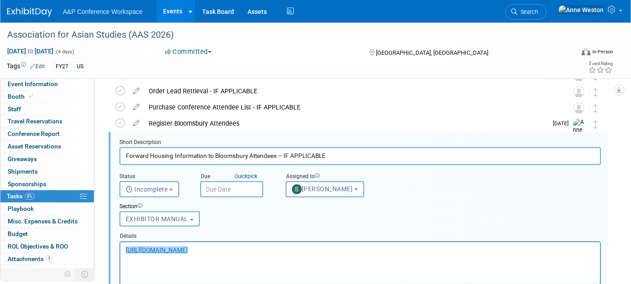
click at [219, 184] on input "text" at bounding box center [231, 189] width 63 height 16
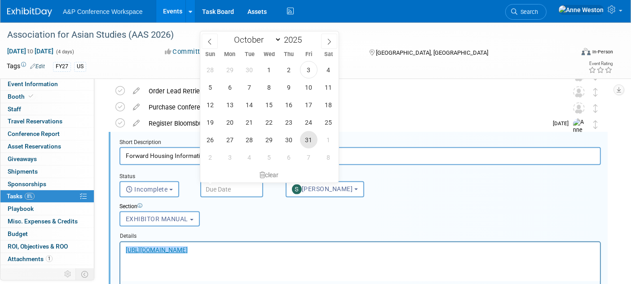
click at [306, 138] on span "31" at bounding box center [309, 140] width 18 height 18
type input "[DATE]"
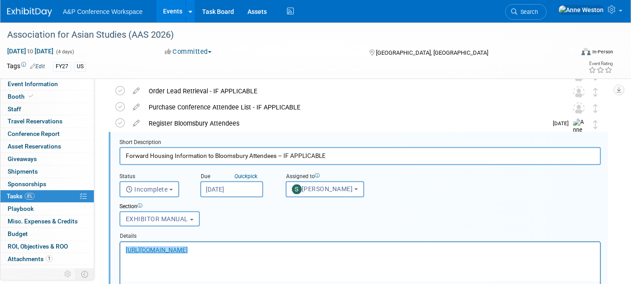
click at [303, 226] on form "Short Description Forward Housing Information to Bloomsbury Attendees – IF APPL…" at bounding box center [360, 266] width 495 height 255
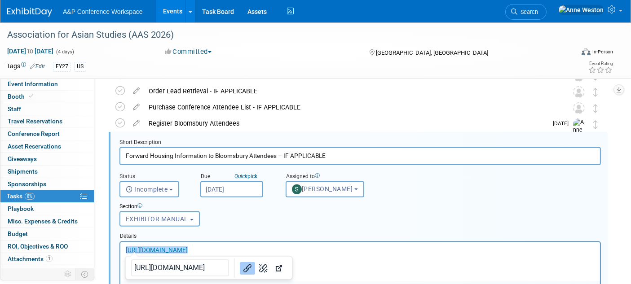
click at [125, 246] on link "[URL][DOMAIN_NAME]﻿" at bounding box center [156, 249] width 62 height 7
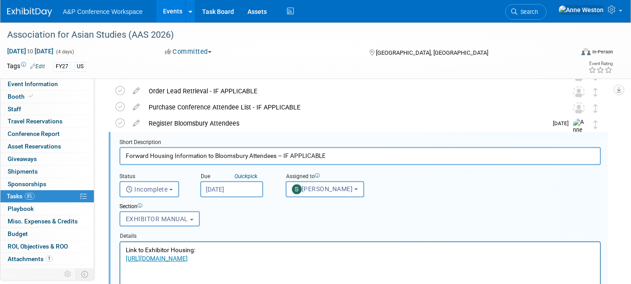
click at [216, 186] on input "[DATE]" at bounding box center [231, 189] width 63 height 16
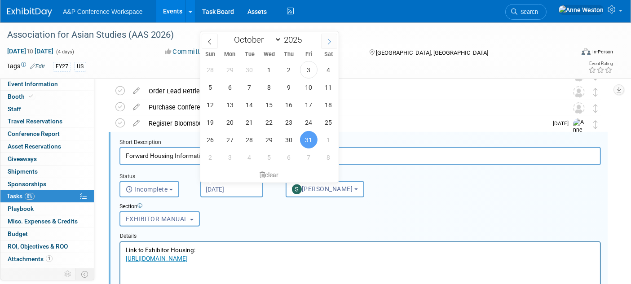
click at [326, 42] on icon at bounding box center [329, 42] width 6 height 6
click at [207, 39] on icon at bounding box center [209, 42] width 6 height 6
click at [215, 220] on div "Section Uncategorized GENERAL PROMPTS & DEADLINES REMAINDERED BOOKS EXHIBITOR M…" at bounding box center [339, 212] width 453 height 31
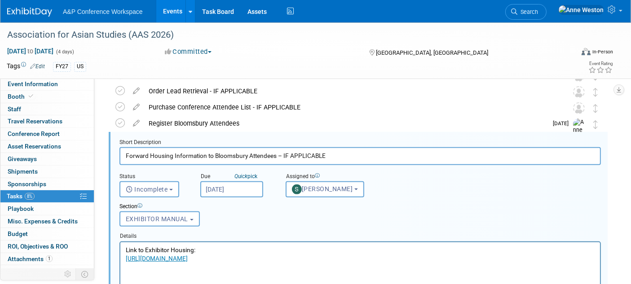
click at [222, 187] on input "[DATE]" at bounding box center [231, 189] width 63 height 16
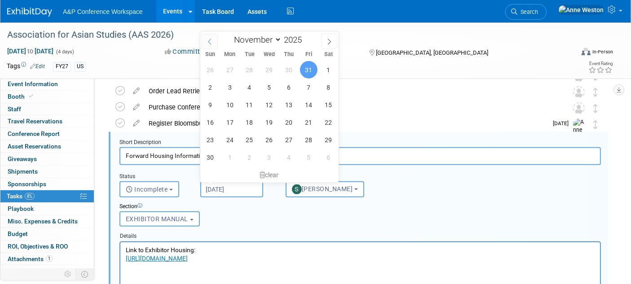
click at [204, 41] on span at bounding box center [210, 41] width 16 height 15
select select "9"
click at [305, 69] on span "3" at bounding box center [309, 70] width 18 height 18
type input "[DATE]"
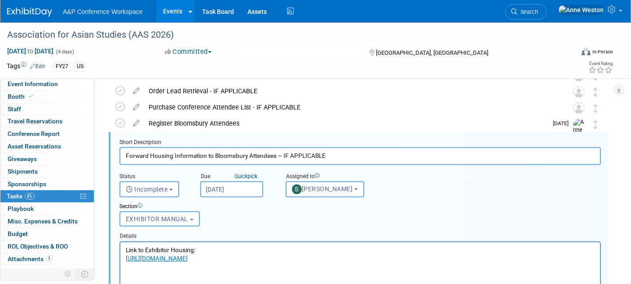
click at [125, 248] on p "Link to Exhibitor Housing:" at bounding box center [359, 249] width 469 height 9
click at [135, 190] on span "Incomplete" at bounding box center [147, 189] width 42 height 7
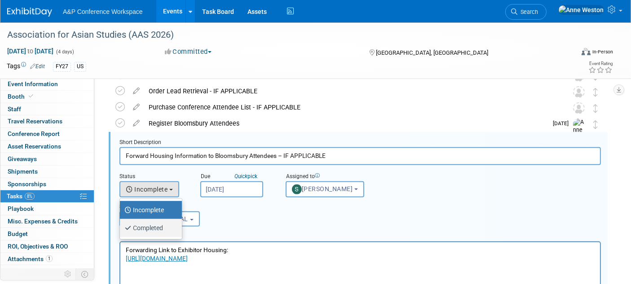
click at [149, 229] on label "Completed" at bounding box center [148, 228] width 48 height 14
click at [121, 229] on input "Completed" at bounding box center [118, 227] width 6 height 6
select select "3"
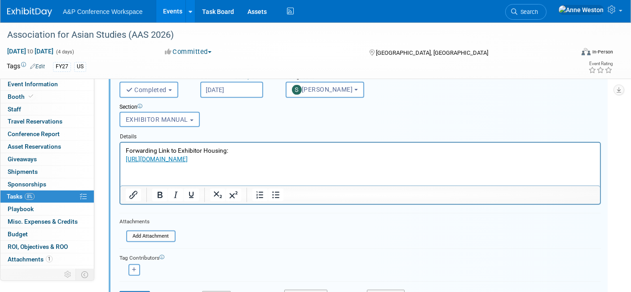
scroll to position [430, 0]
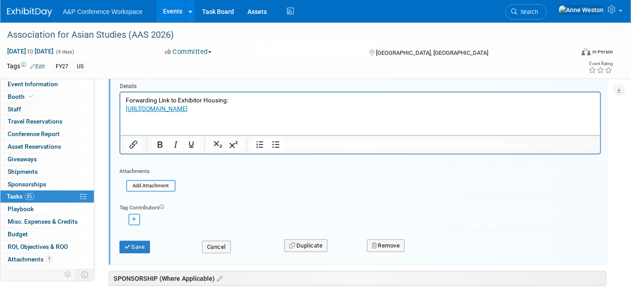
click at [133, 217] on icon "button" at bounding box center [134, 219] width 4 height 5
select select
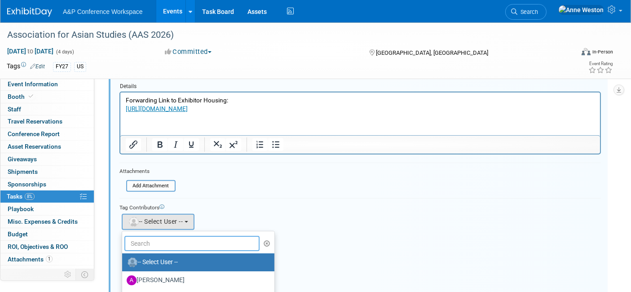
click at [154, 241] on input "text" at bounding box center [191, 243] width 135 height 15
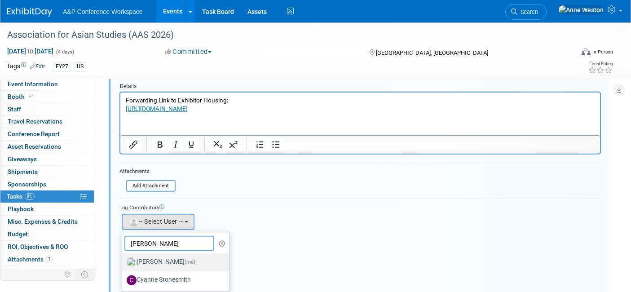
type input "[PERSON_NAME]"
click at [162, 255] on label "[PERSON_NAME] (me)" at bounding box center [174, 262] width 94 height 14
click at [123, 258] on input "[PERSON_NAME] (me)" at bounding box center [121, 261] width 6 height 6
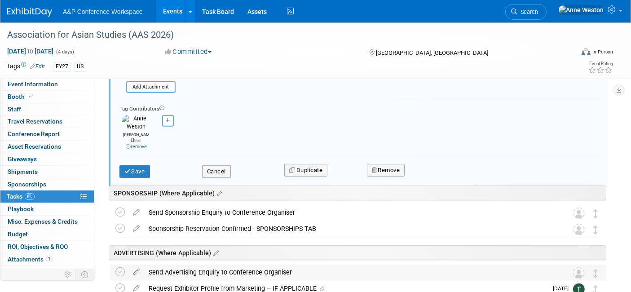
scroll to position [529, 0]
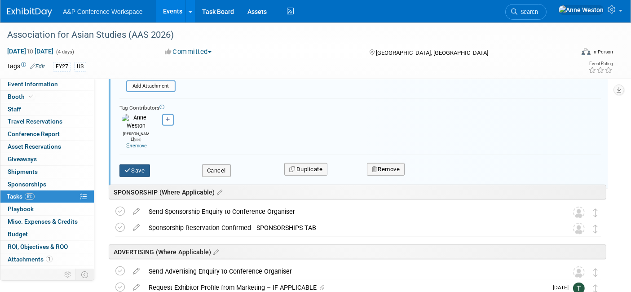
click at [131, 164] on button "Save" at bounding box center [134, 170] width 31 height 13
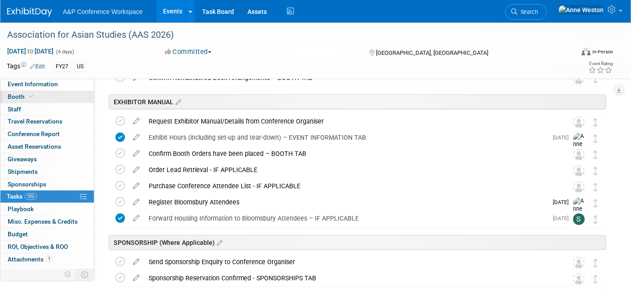
scroll to position [0, 0]
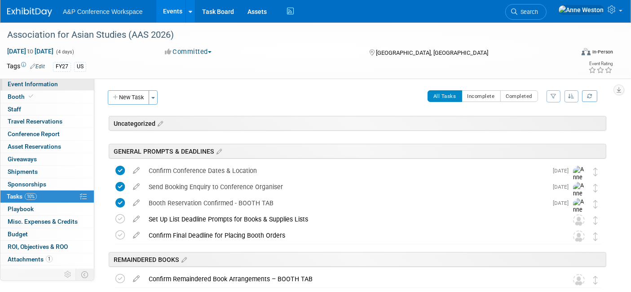
click at [43, 80] on span "Event Information" at bounding box center [33, 83] width 50 height 7
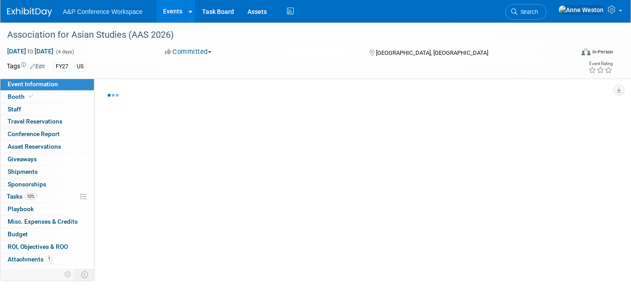
select select "Annual"
select select "Level 2"
select select "In-Person Booth"
select select "Asia Studies"
select select "Bloomsbury Academic"
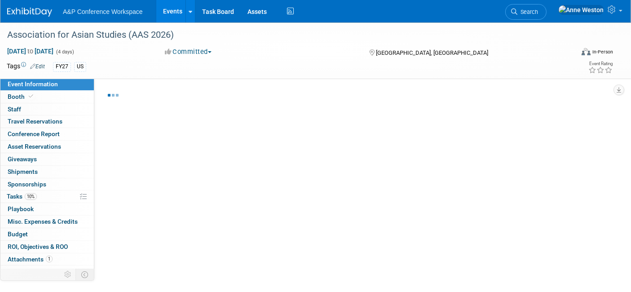
select select "[PERSON_NAME]"
select select "Brand/Subject Presence​"
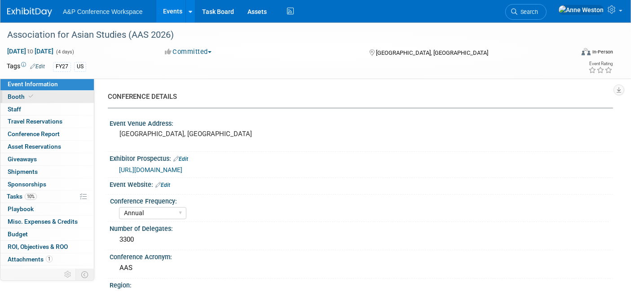
click at [50, 101] on link "Booth" at bounding box center [46, 97] width 93 height 12
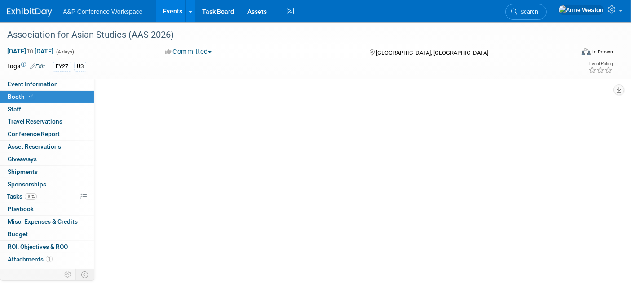
select select "CUAP"
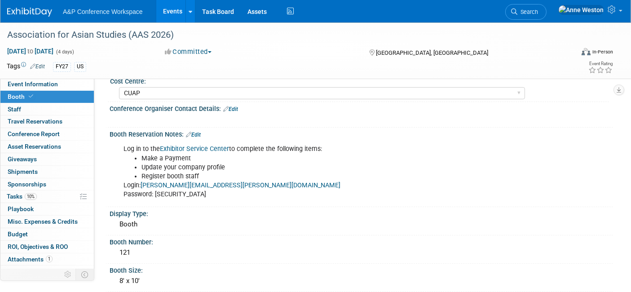
scroll to position [100, 0]
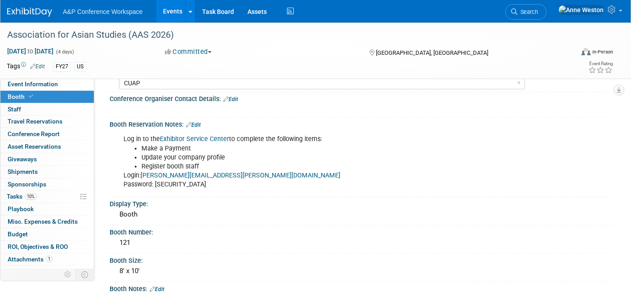
click at [175, 184] on div "Log in to the Exhibitor Service Center to complete the following items: Make a …" at bounding box center [316, 161] width 398 height 63
copy div "WJRM1884"
click at [174, 217] on div "Booth" at bounding box center [361, 214] width 490 height 14
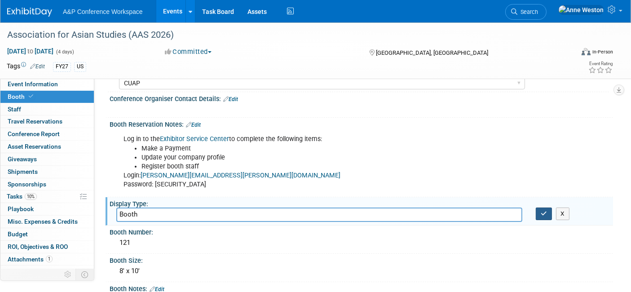
click at [544, 208] on button "button" at bounding box center [543, 213] width 16 height 13
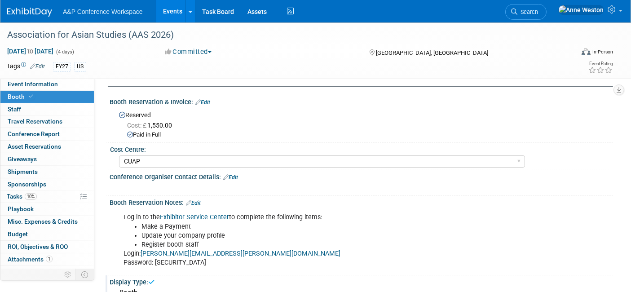
scroll to position [0, 0]
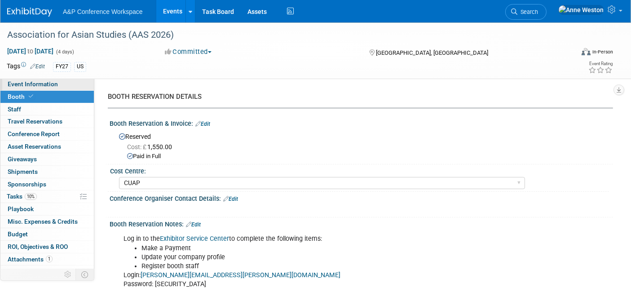
click at [72, 83] on link "Event Information" at bounding box center [46, 84] width 93 height 12
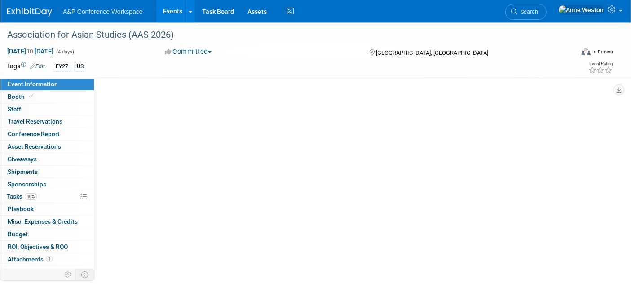
select select "Annual"
select select "Level 2"
select select "In-Person Booth"
select select "Asia Studies"
select select "Bloomsbury Academic"
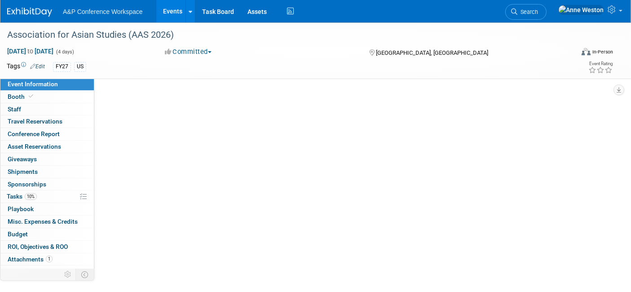
select select "[PERSON_NAME]"
select select "Brand/Subject Presence​"
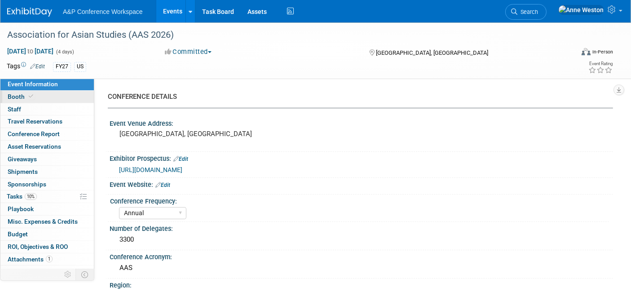
click at [64, 94] on link "Booth" at bounding box center [46, 97] width 93 height 12
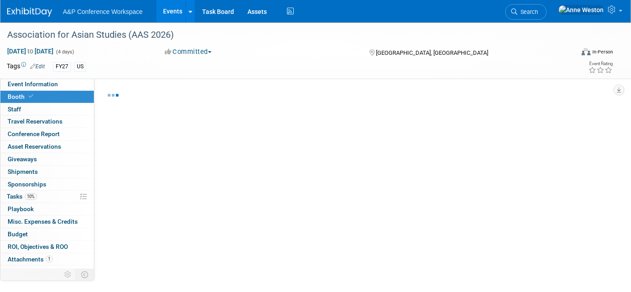
select select "CUAP"
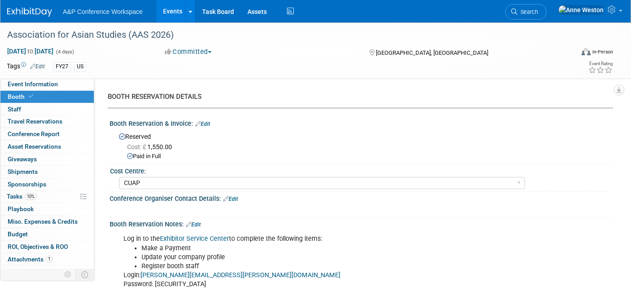
click at [189, 236] on link "Exhibitor Service Center" at bounding box center [194, 239] width 69 height 8
